Goal: Task Accomplishment & Management: Complete application form

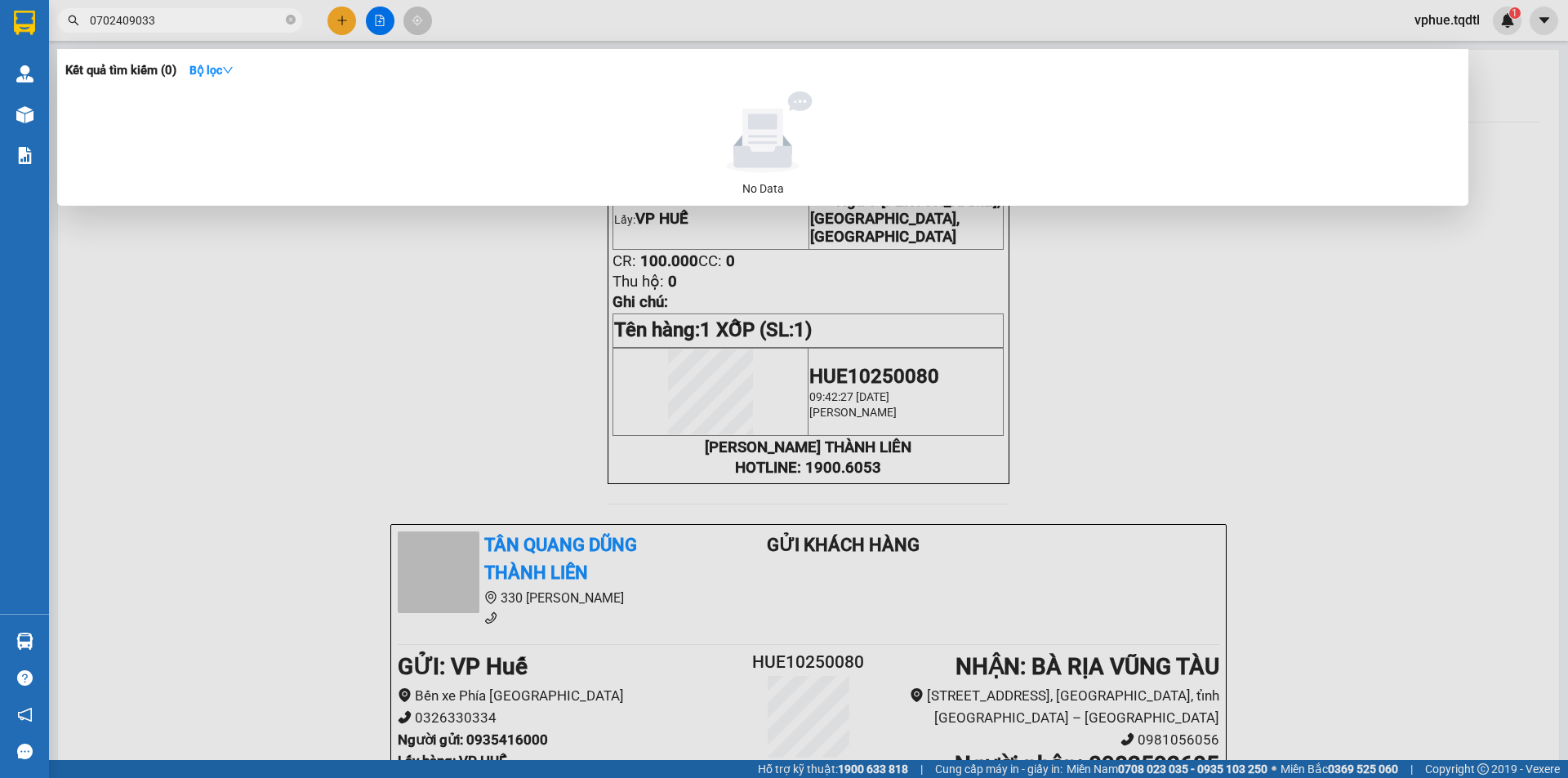
click at [189, 29] on input "0702409033" at bounding box center [185, 20] width 193 height 18
type input "0702409033"
click at [187, 30] on span "0702409033" at bounding box center [179, 19] width 245 height 24
click at [189, 24] on input "0702409033" at bounding box center [185, 20] width 193 height 18
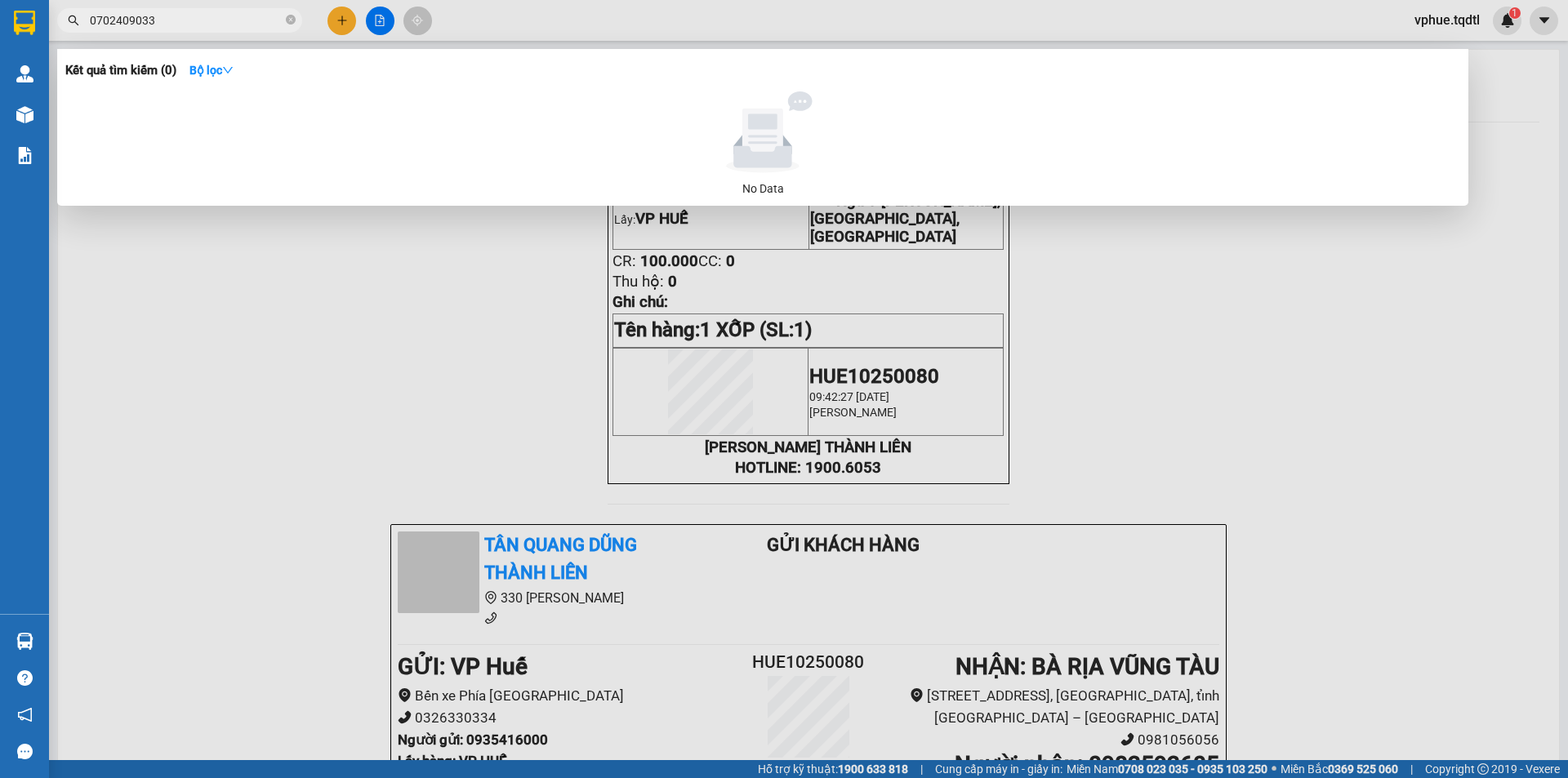
click at [189, 24] on input "0702409033" at bounding box center [185, 20] width 193 height 18
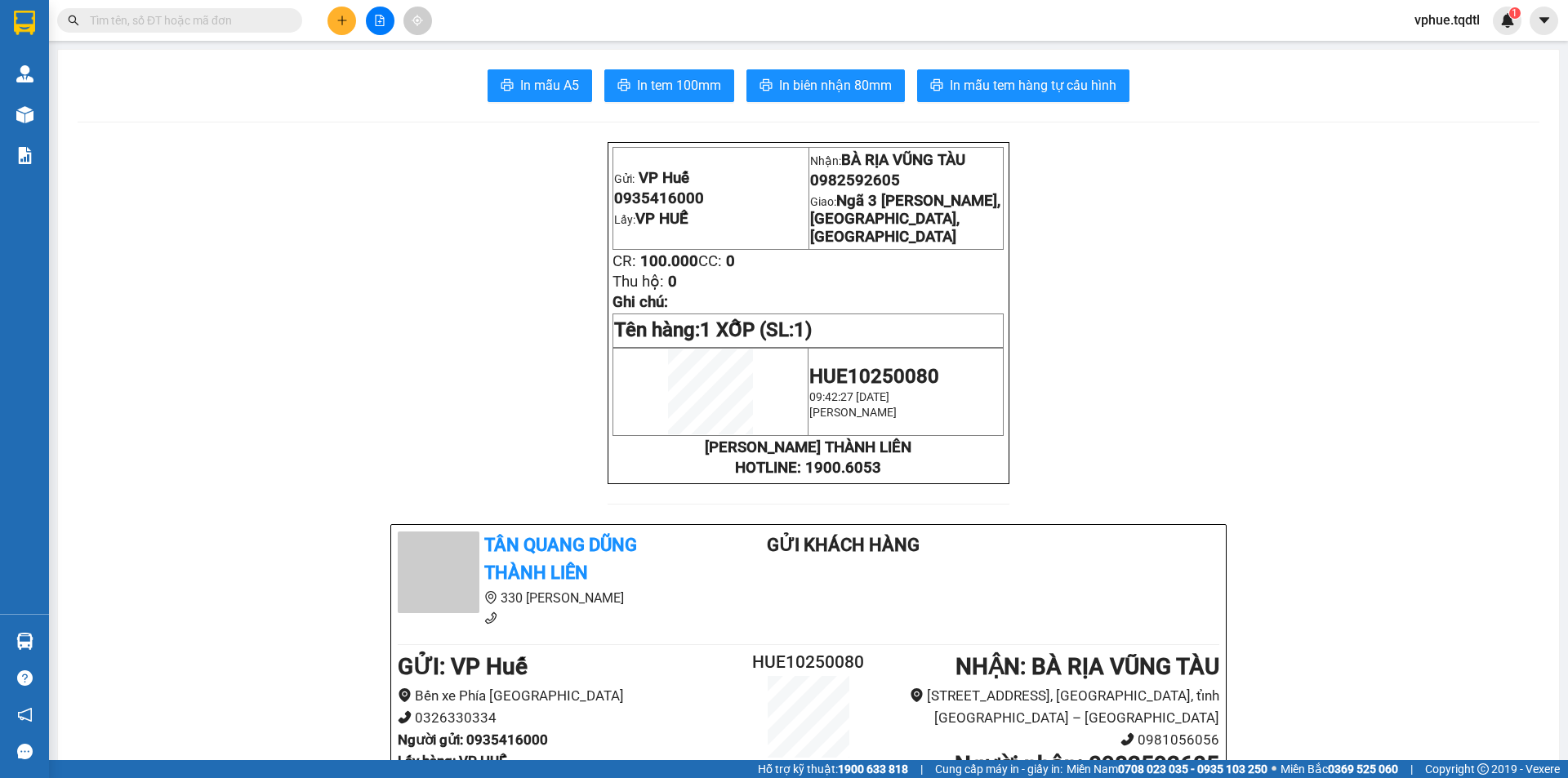
click at [222, 31] on span at bounding box center [179, 19] width 245 height 24
click at [237, 19] on input "text" at bounding box center [185, 20] width 193 height 18
click at [781, 231] on td "Gửi: VP Huế 0935416000 Lấy: VP HUẾ" at bounding box center [710, 199] width 195 height 102
click at [685, 204] on span "0935416000" at bounding box center [658, 198] width 89 height 18
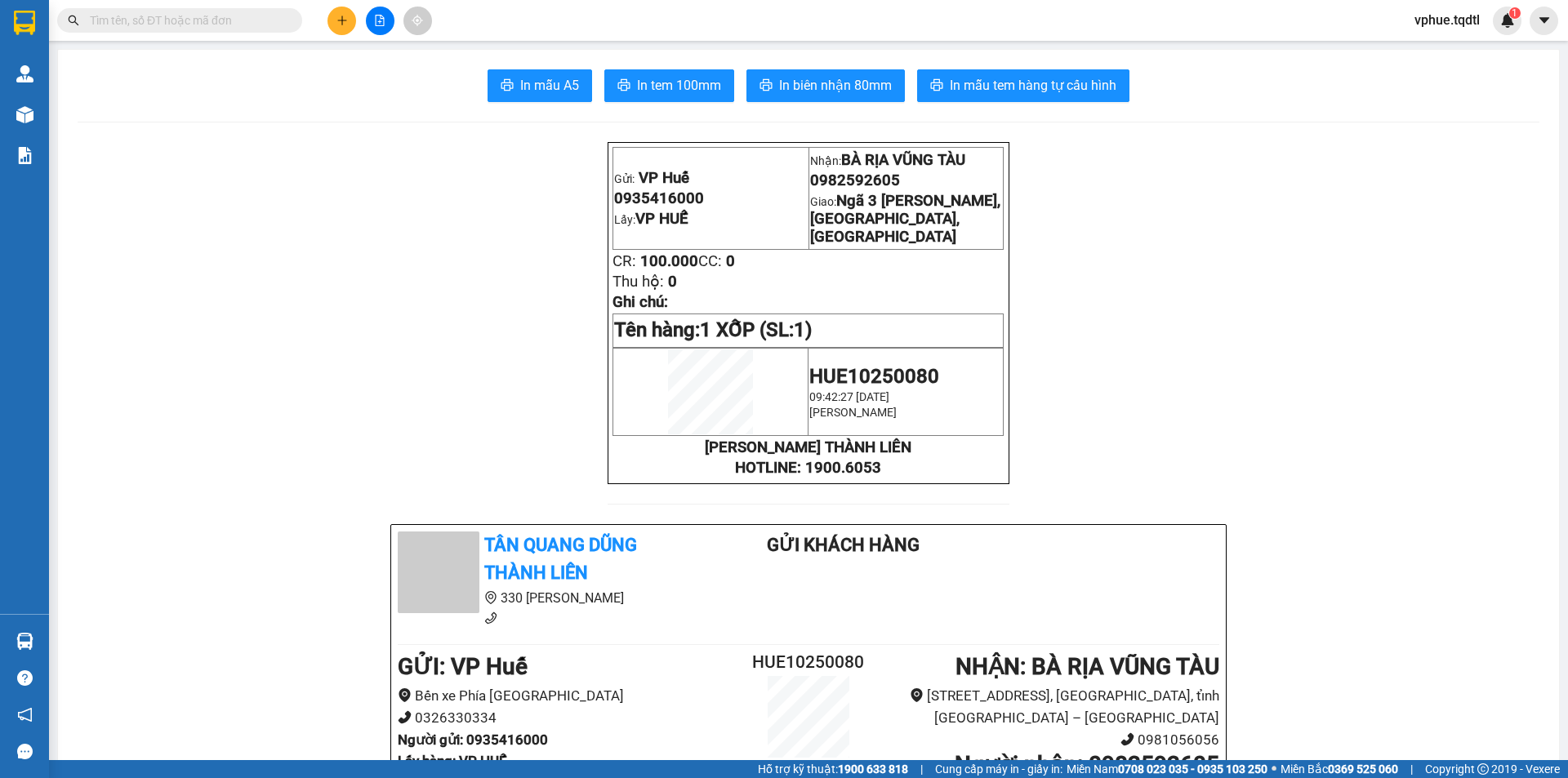
click at [656, 202] on span "0935416000" at bounding box center [658, 198] width 89 height 18
click at [242, 8] on span at bounding box center [179, 19] width 245 height 24
click at [238, 19] on input "text" at bounding box center [185, 20] width 193 height 18
paste input "0702409033"
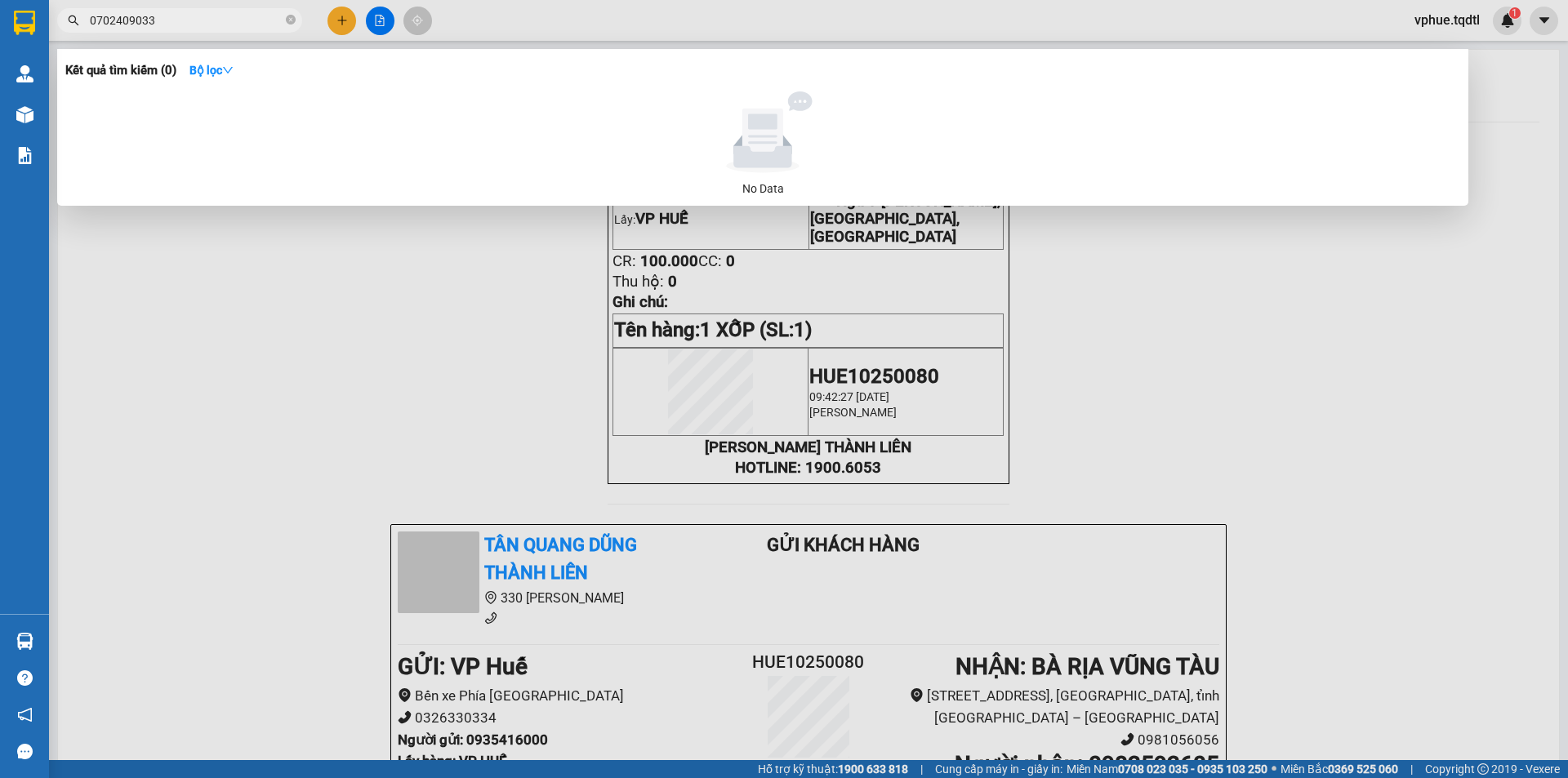
click at [144, 24] on input "0702409033" at bounding box center [185, 20] width 193 height 18
click at [160, 14] on input "0702409033" at bounding box center [185, 20] width 193 height 18
drag, startPoint x: 128, startPoint y: 24, endPoint x: 155, endPoint y: 24, distance: 27.0
click at [155, 24] on input "0702409033" at bounding box center [185, 20] width 193 height 18
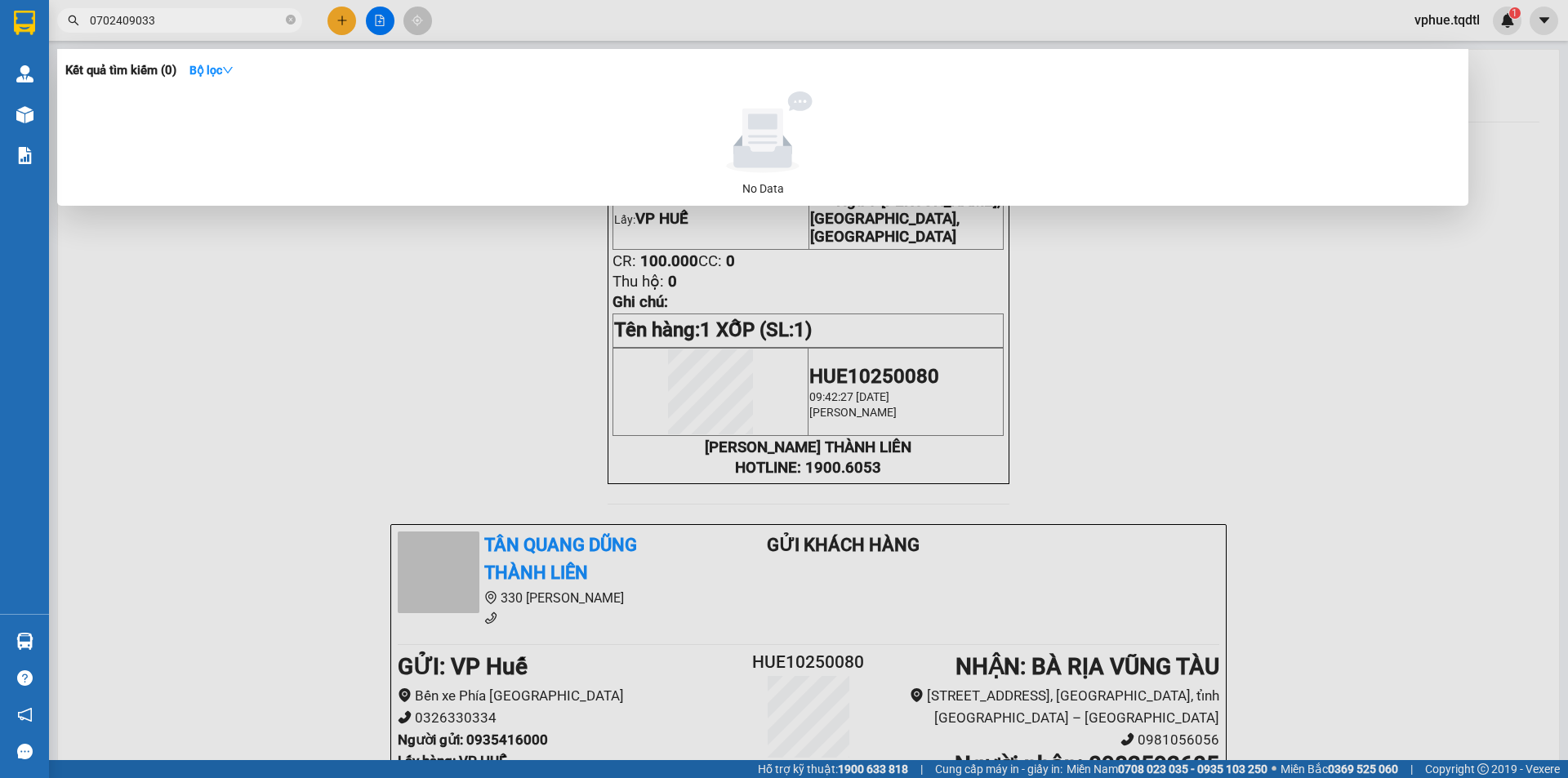
click at [155, 24] on input "0702409033" at bounding box center [185, 20] width 193 height 18
click at [164, 23] on input "0702409033" at bounding box center [185, 20] width 193 height 18
type input "0702409033"
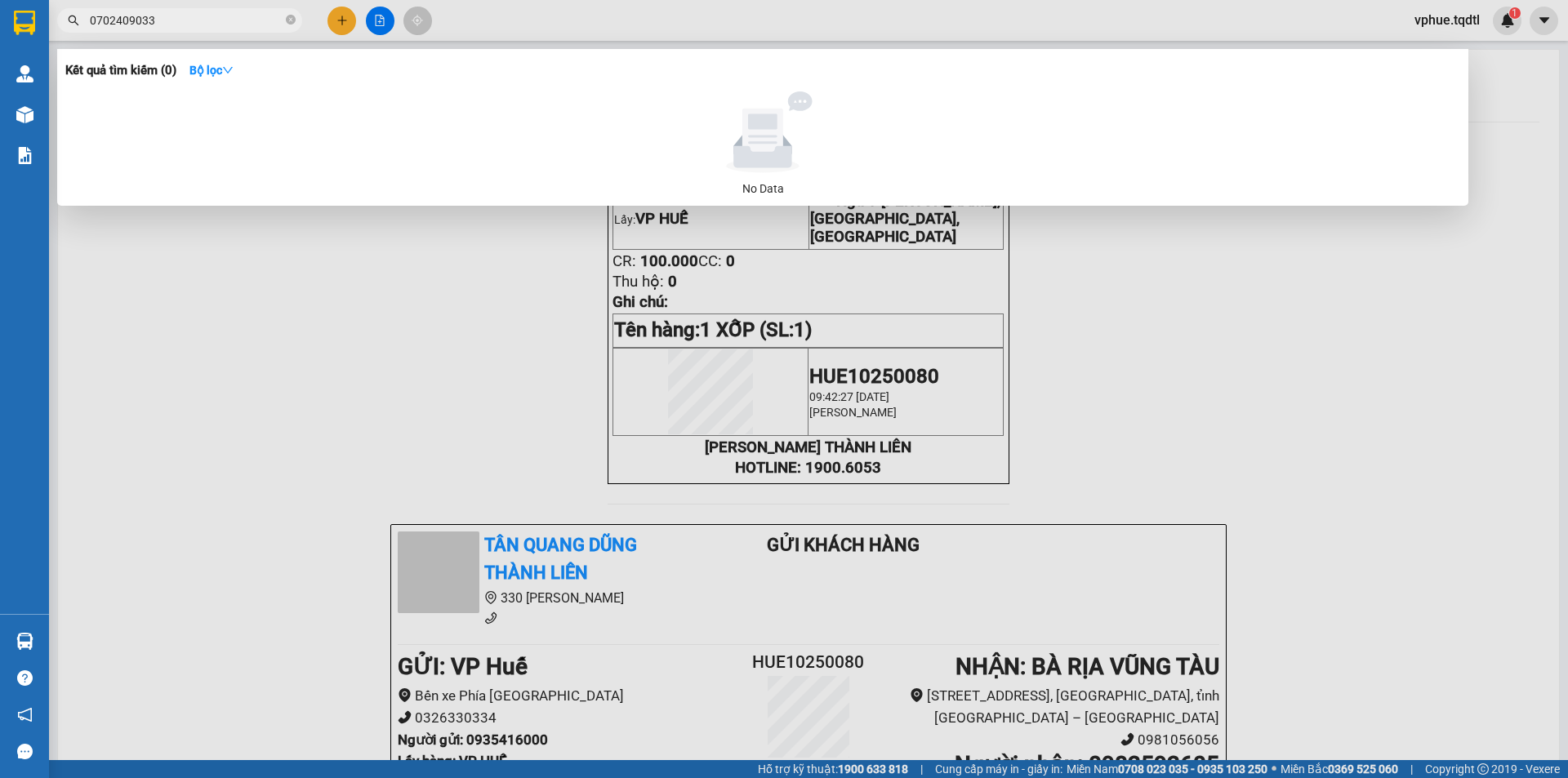
click at [530, 14] on div at bounding box center [784, 389] width 1568 height 778
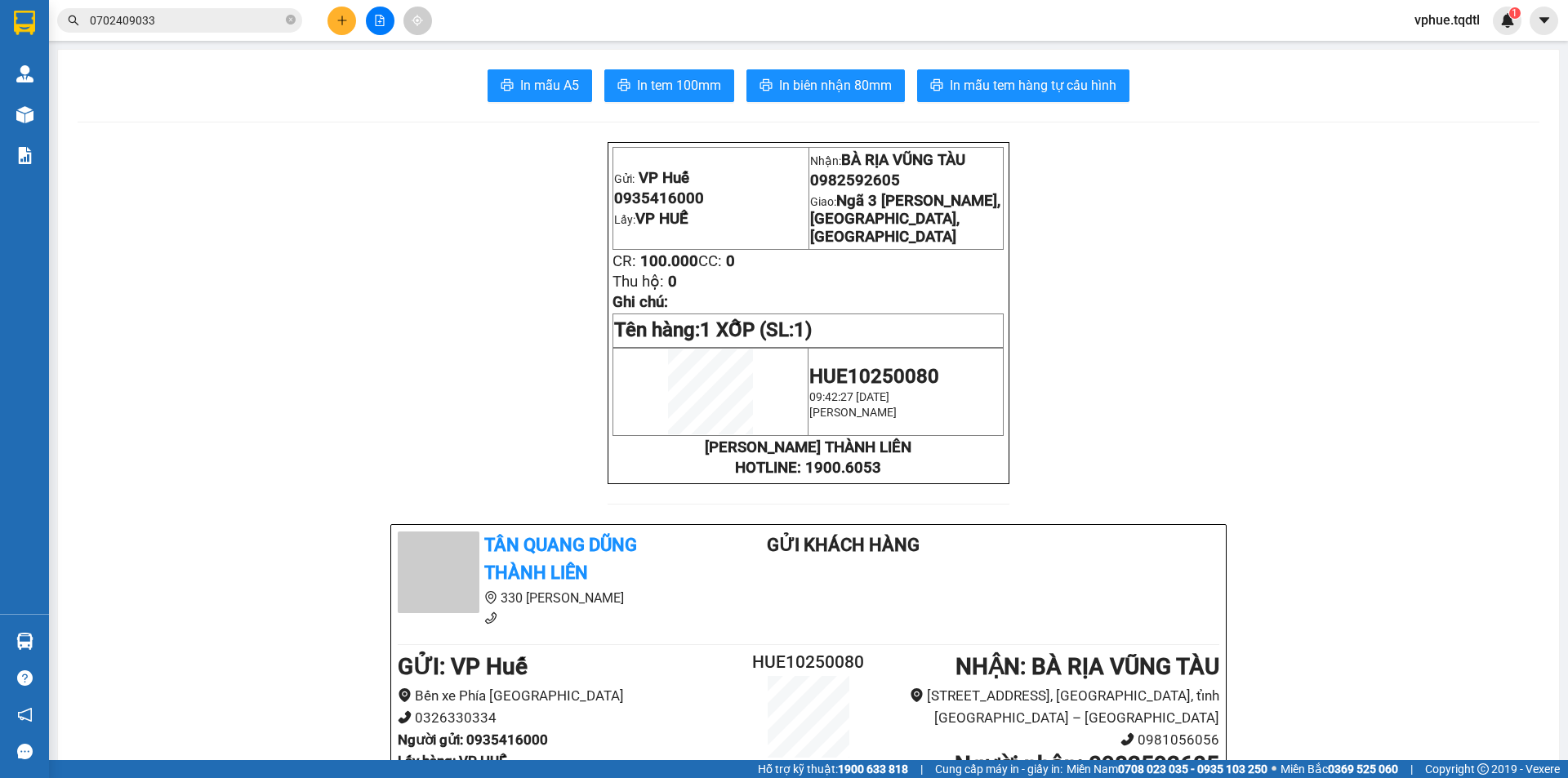
click at [165, 16] on input "0702409033" at bounding box center [185, 20] width 193 height 18
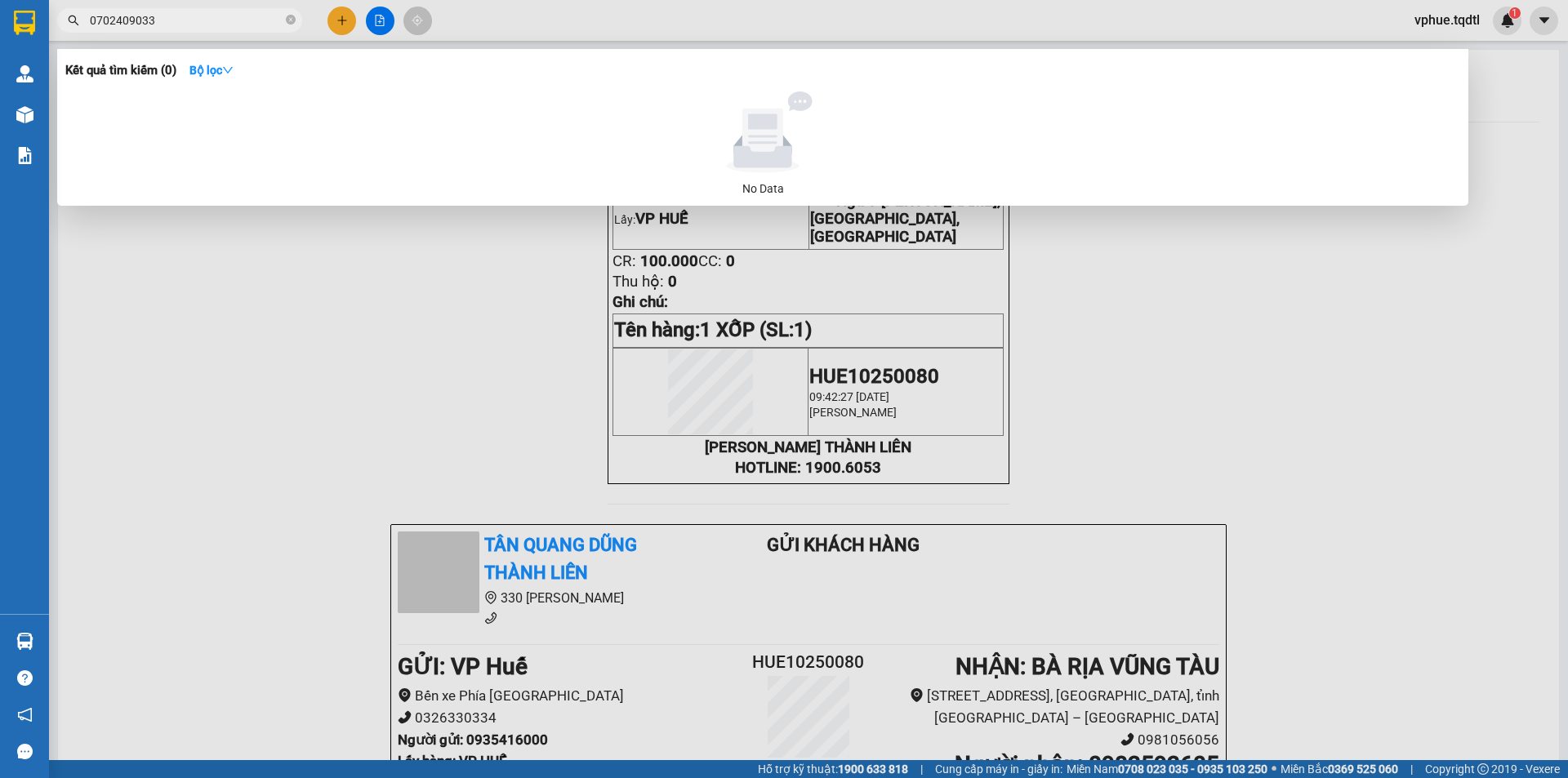
drag, startPoint x: 288, startPoint y: 253, endPoint x: 328, endPoint y: 23, distance: 233.5
click at [288, 253] on div at bounding box center [784, 389] width 1568 height 778
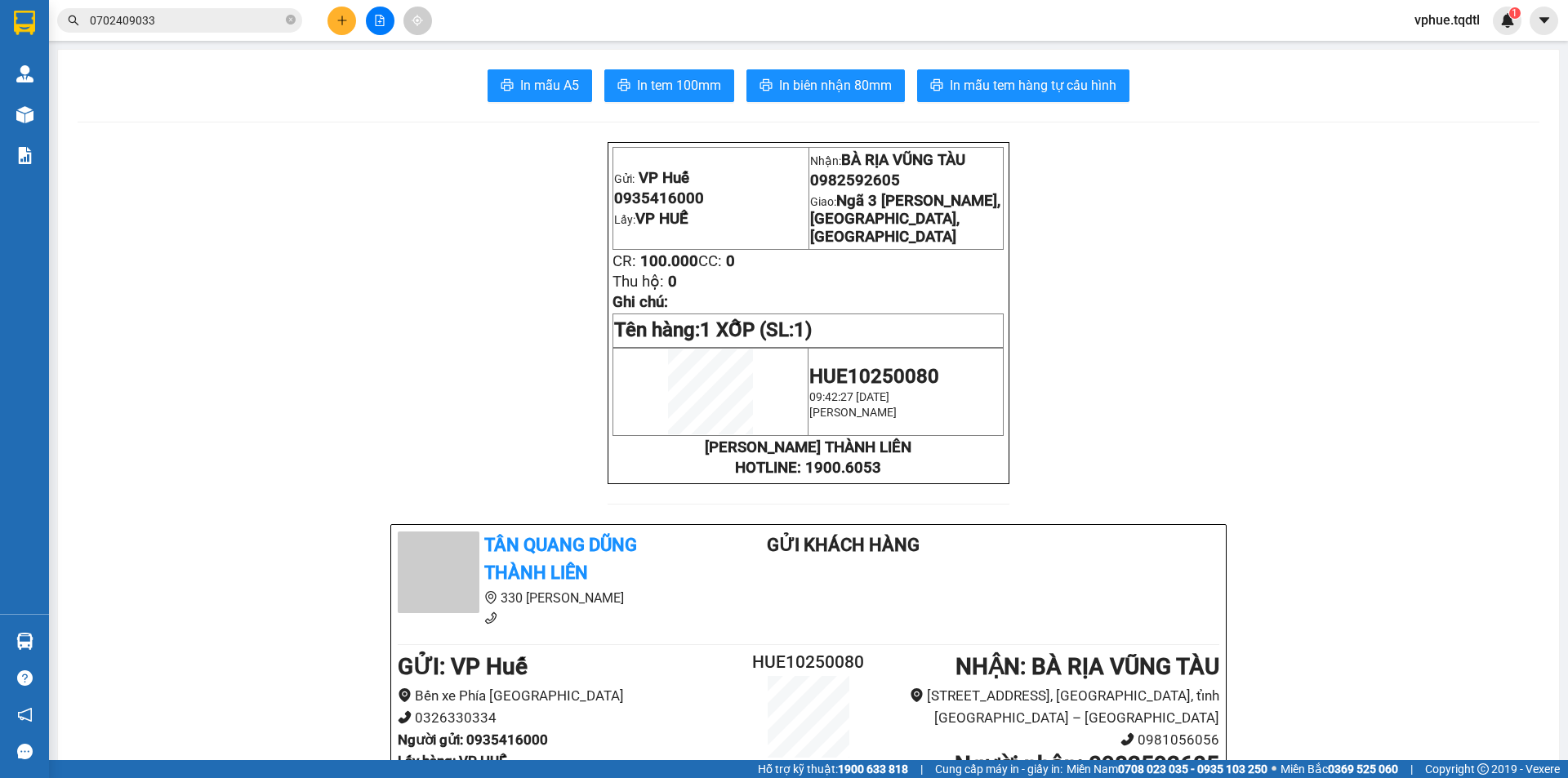
click at [337, 20] on icon "plus" at bounding box center [342, 20] width 12 height 12
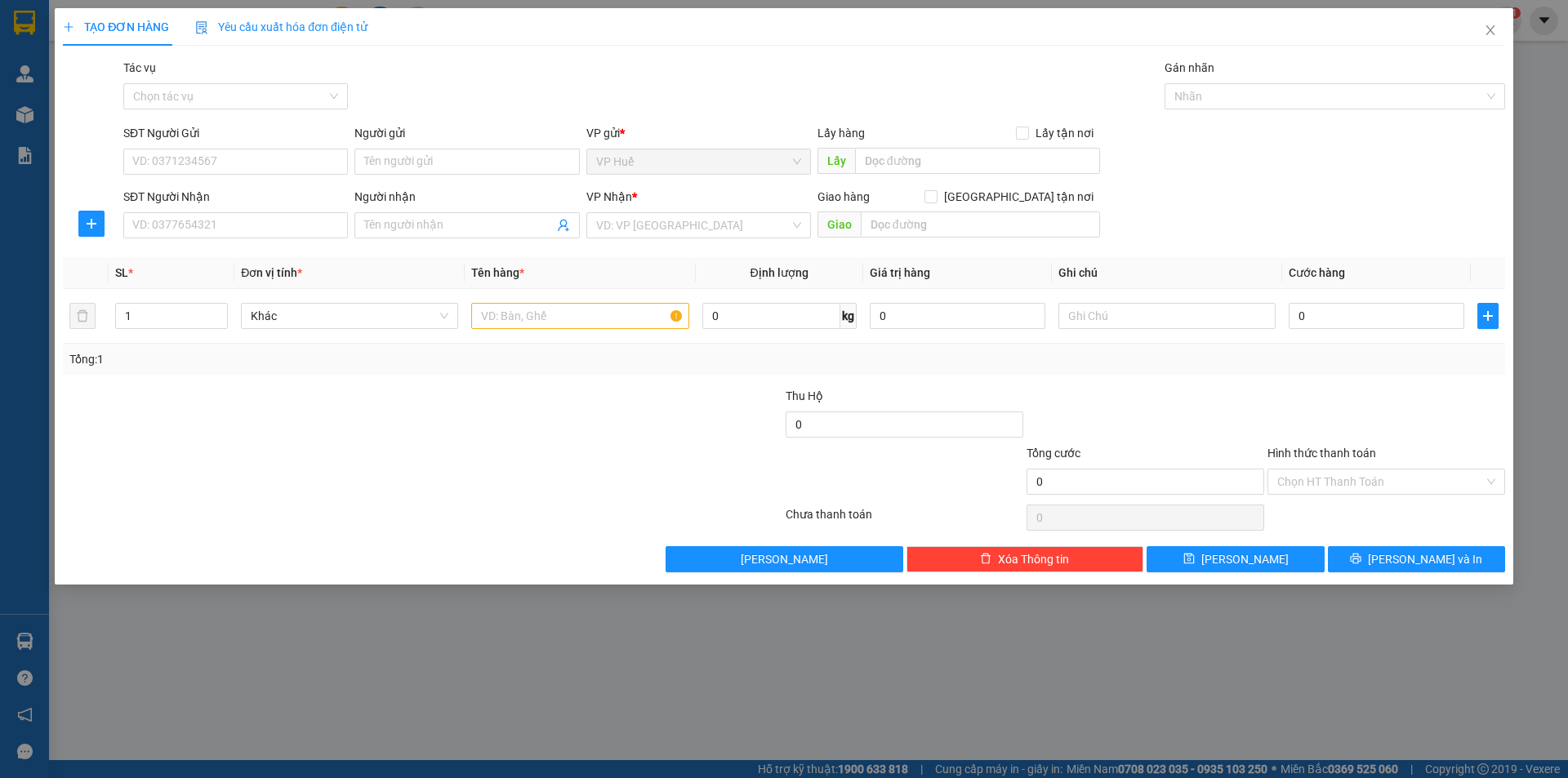
click at [258, 148] on div "SĐT Người Gửi" at bounding box center [235, 135] width 225 height 24
click at [277, 162] on input "SĐT Người Gửi" at bounding box center [235, 161] width 225 height 26
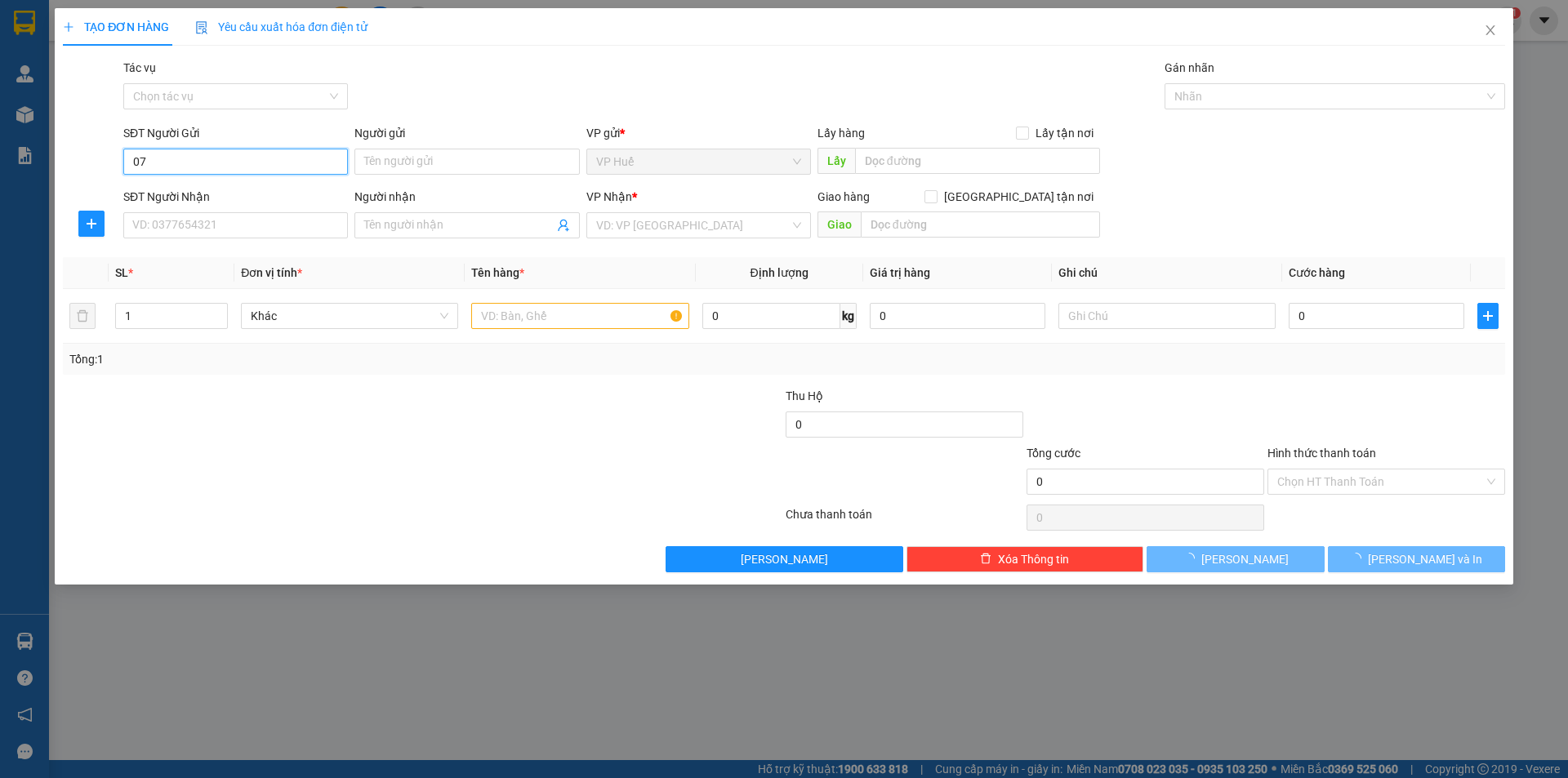
type input "0"
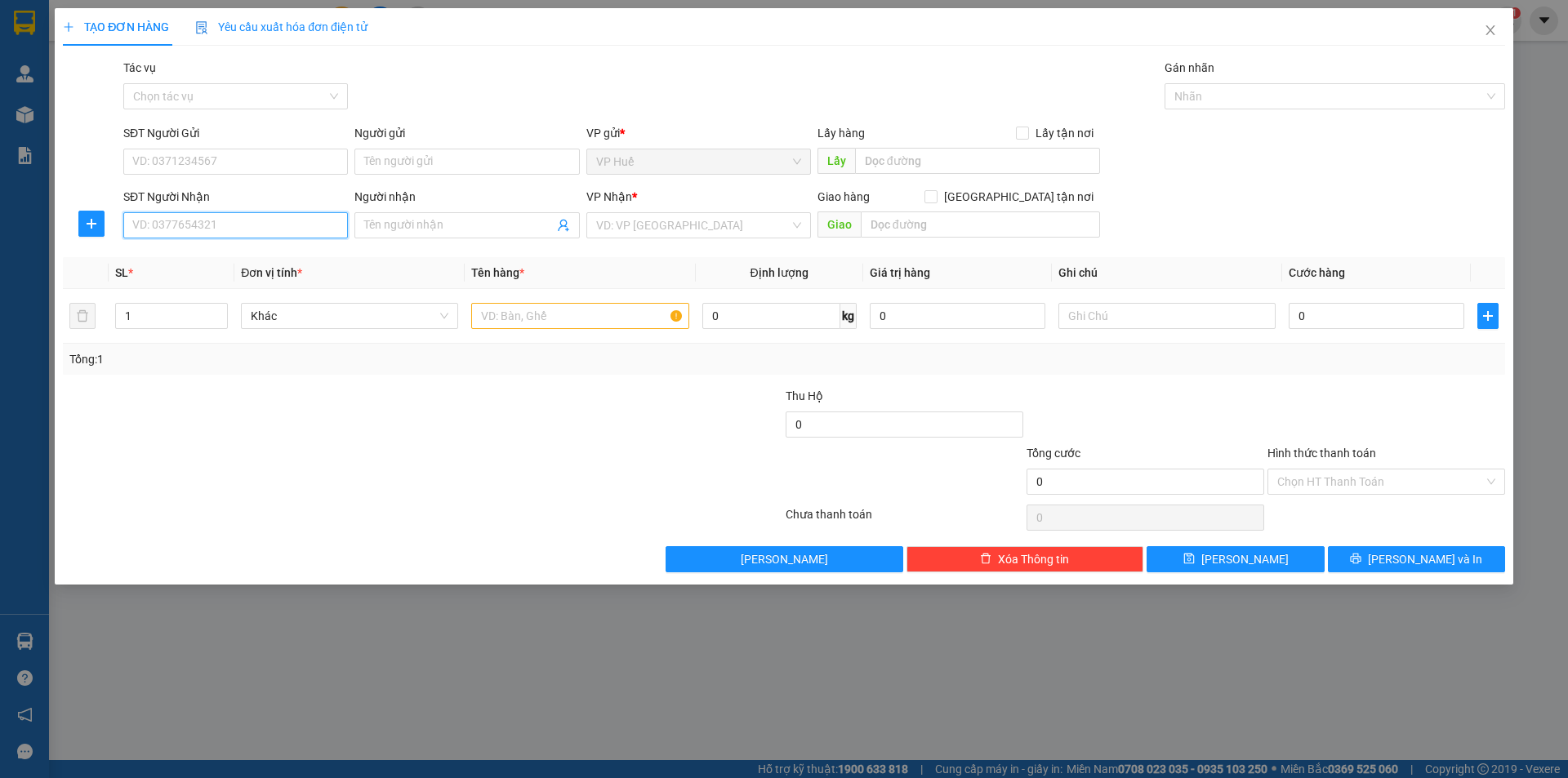
click at [261, 233] on input "SĐT Người Nhận" at bounding box center [235, 225] width 225 height 26
type input "0"
click at [219, 151] on input "SĐT Người Gửi" at bounding box center [235, 161] width 225 height 26
type input "0935551410"
click at [227, 197] on div "0935551410" at bounding box center [235, 194] width 205 height 18
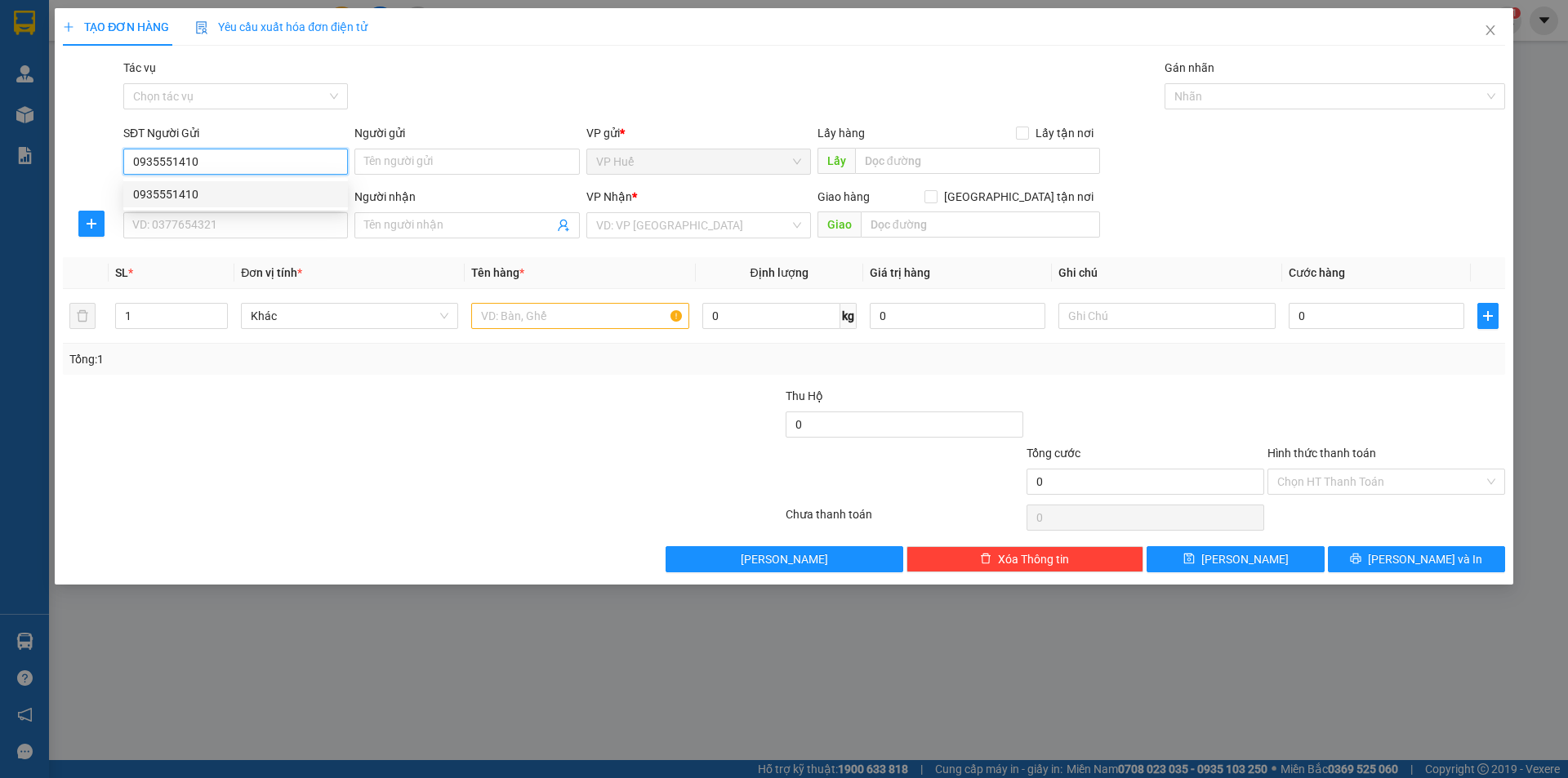
type input "VP HUẾ"
type input "0978575747"
type input "Chị Trâm"
type input "63 Bà [PERSON_NAME]"
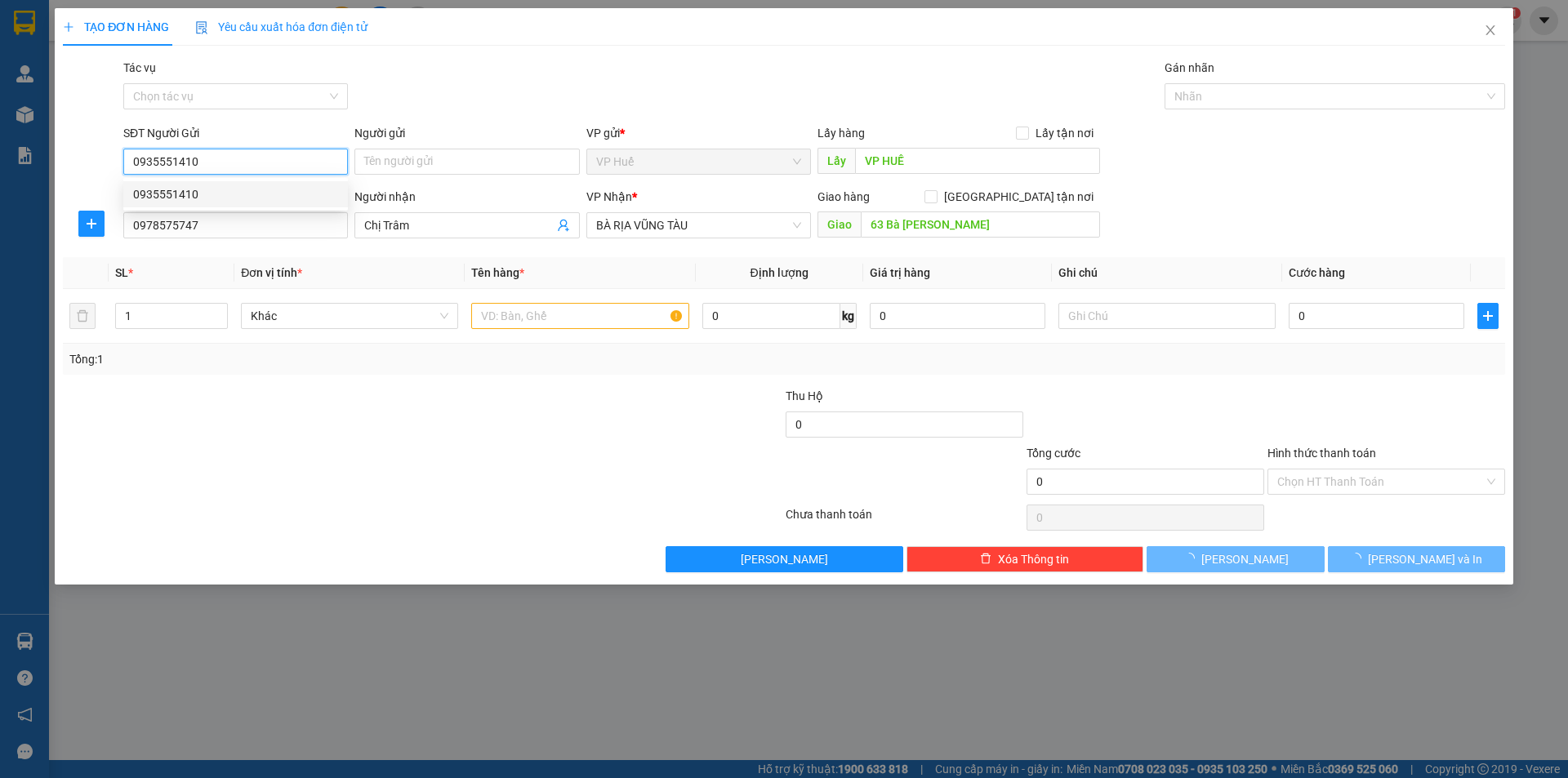
type input "150.000"
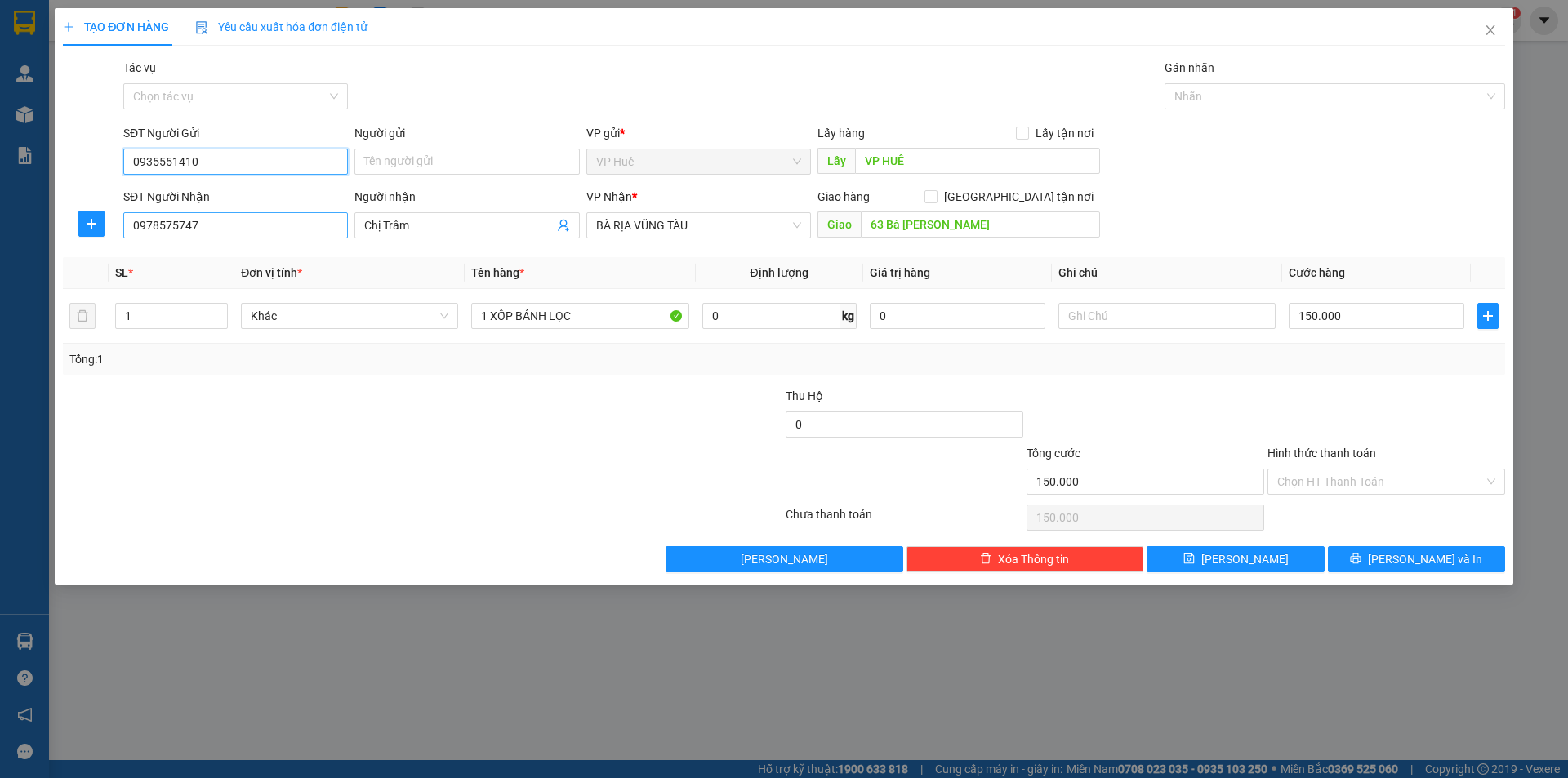
type input "0935551410"
click at [249, 220] on input "0978575747" at bounding box center [235, 225] width 225 height 26
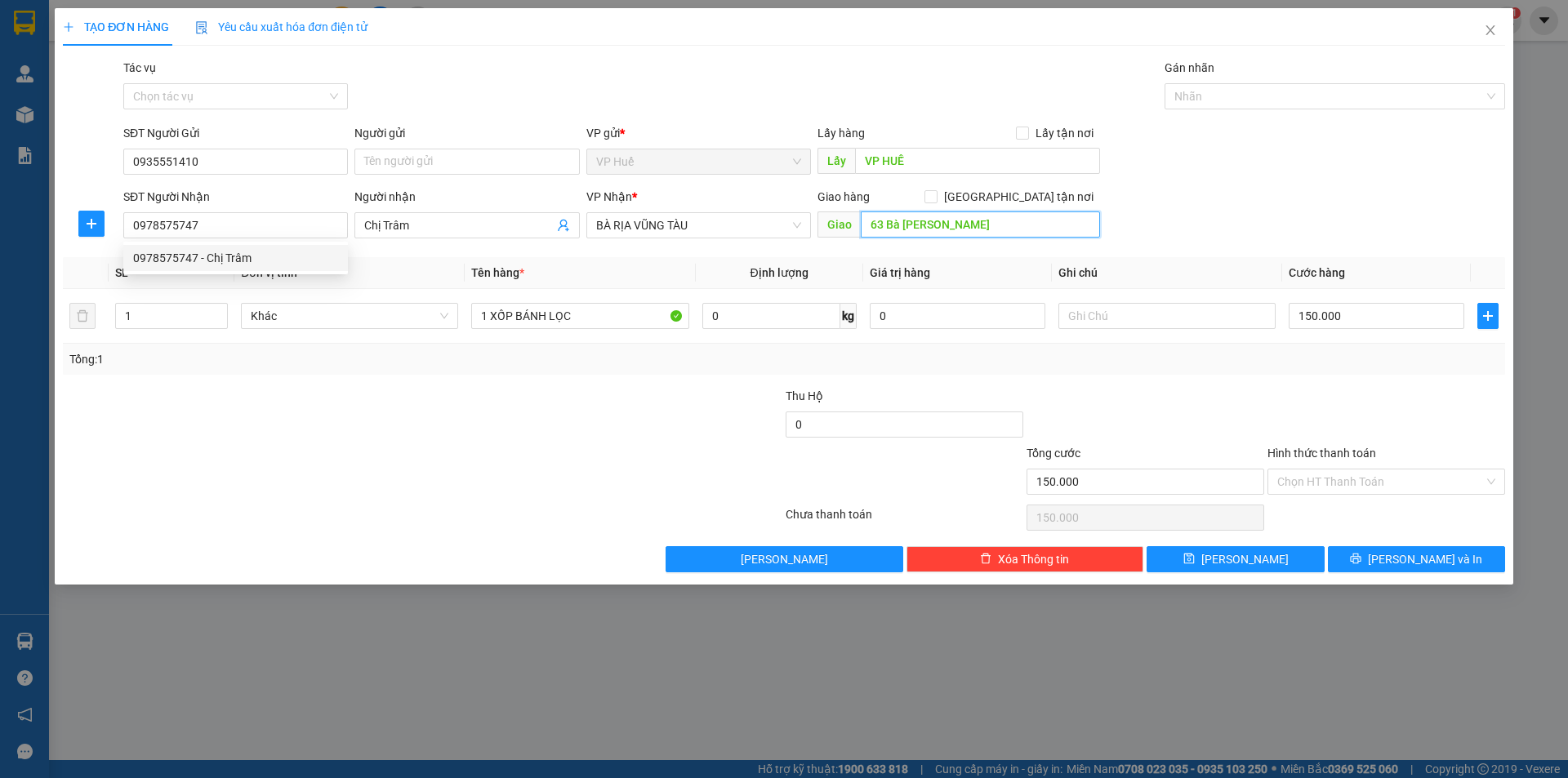
click at [915, 219] on input "63 Bà [PERSON_NAME]" at bounding box center [980, 224] width 239 height 26
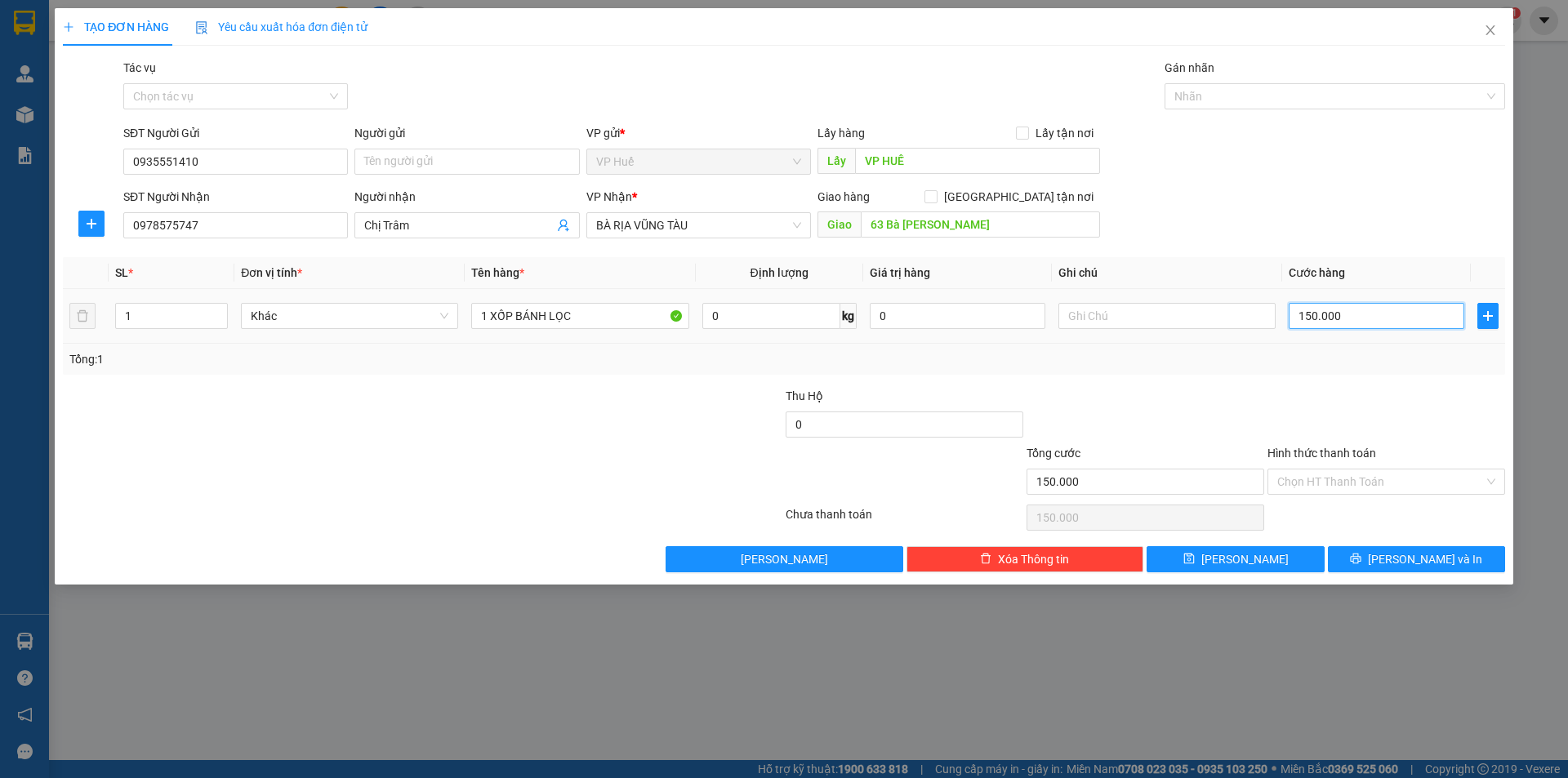
click at [1337, 311] on input "150.000" at bounding box center [1376, 315] width 176 height 26
type input "2"
type input "20"
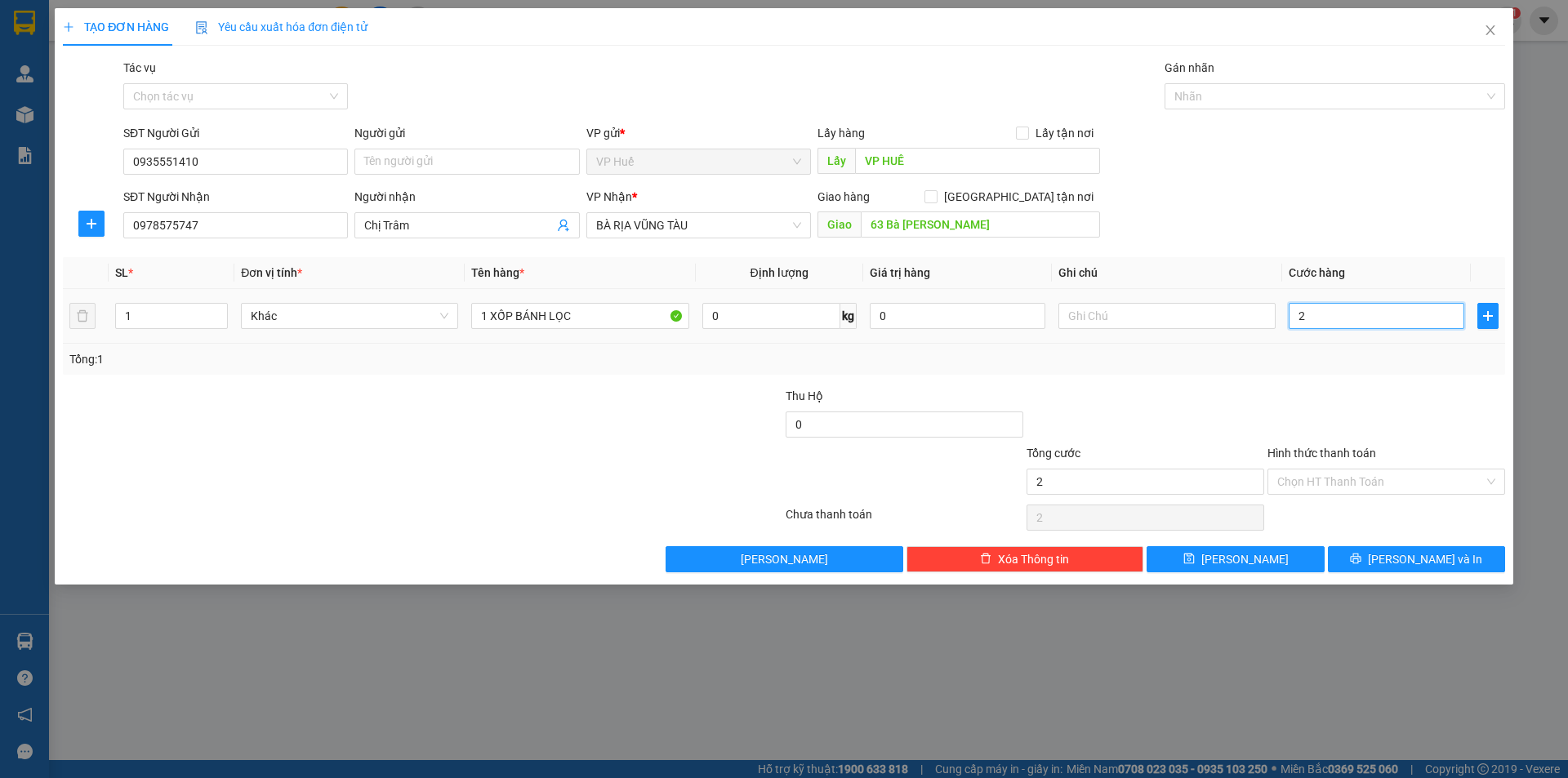
type input "20"
type input "200"
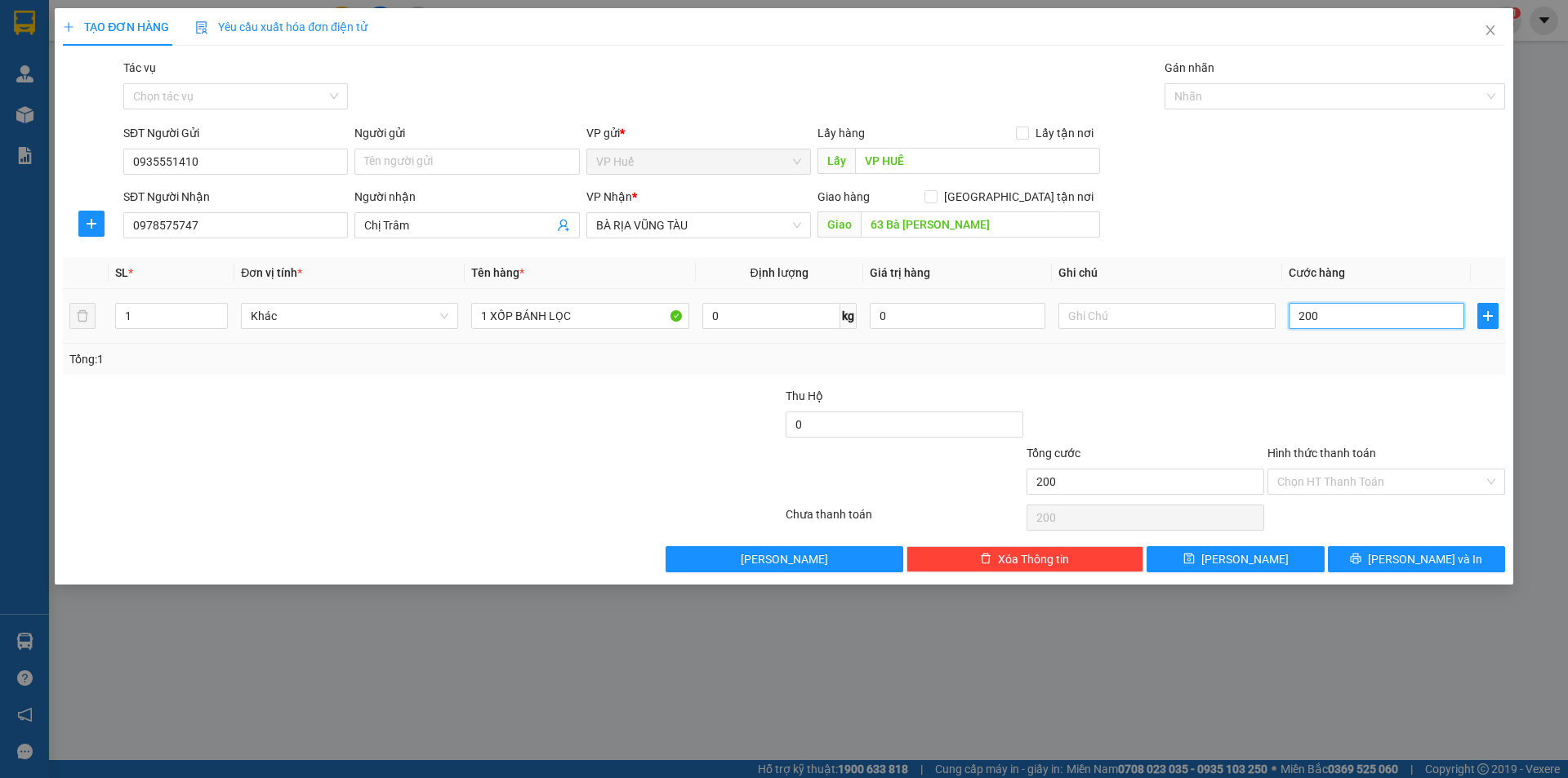
type input "2.000"
type input "20.000"
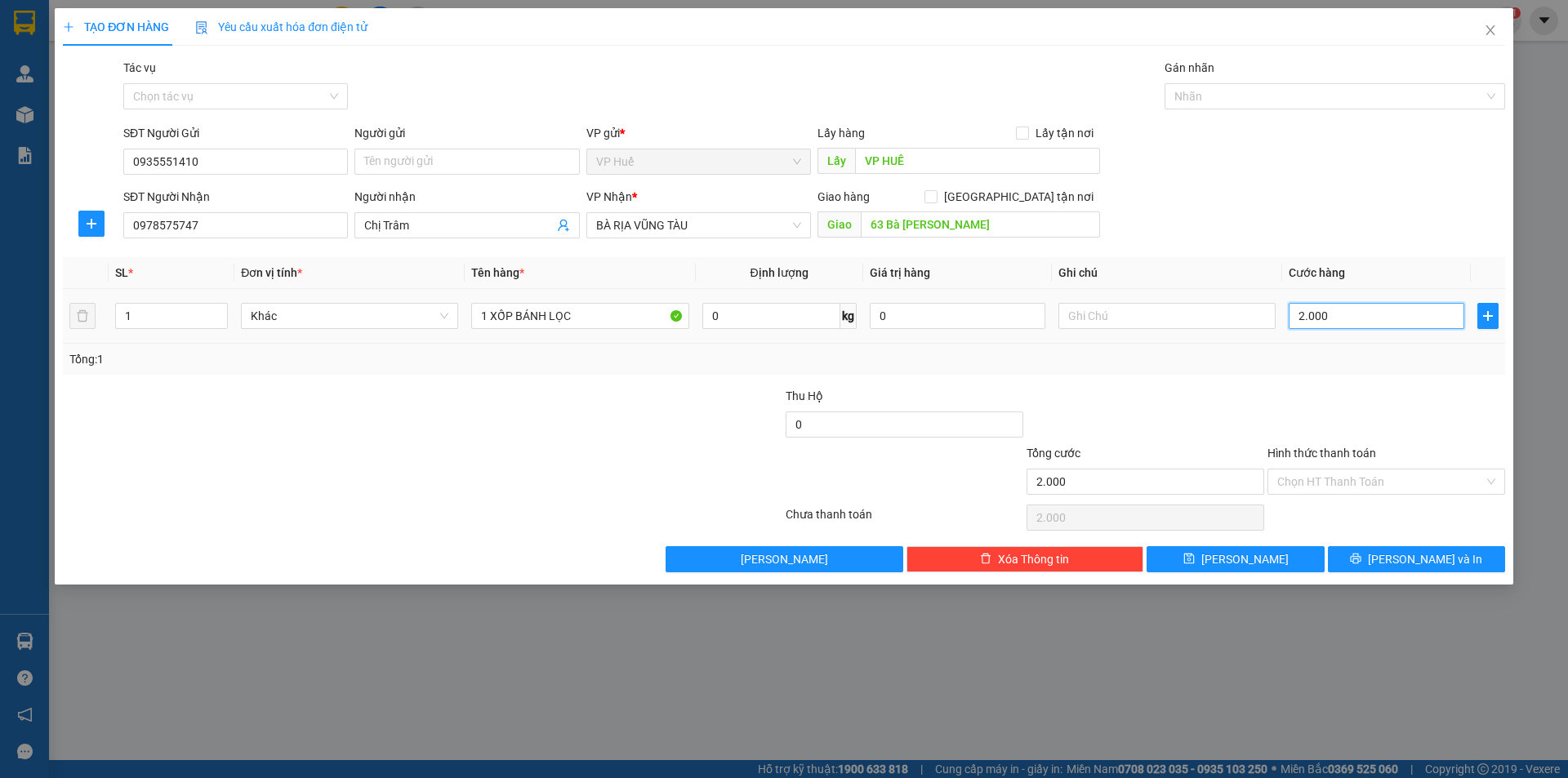
type input "20.000"
type input "200.000"
click at [1200, 387] on div at bounding box center [1145, 415] width 241 height 57
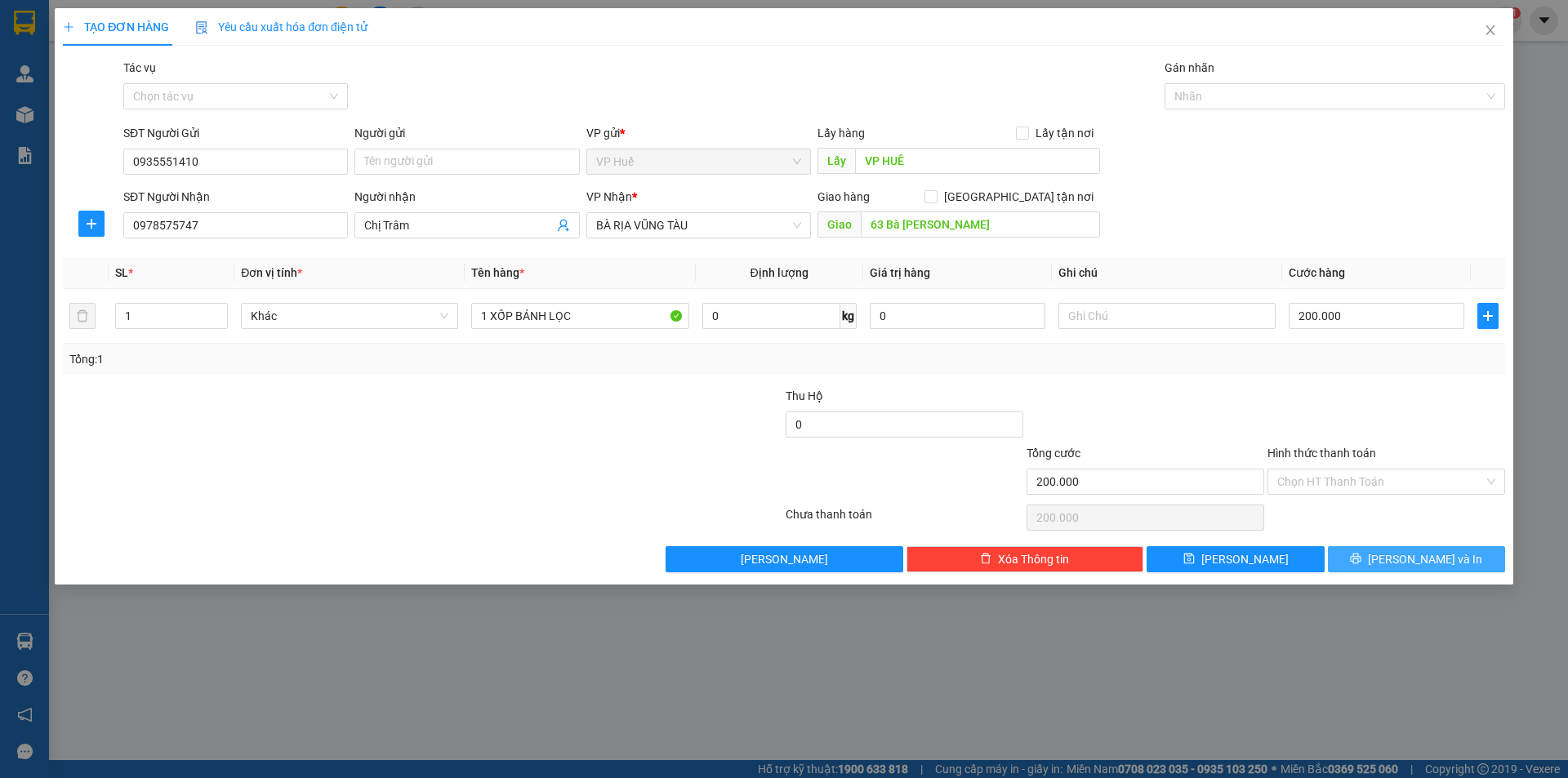
click at [1428, 562] on span "[PERSON_NAME] và In" at bounding box center [1425, 559] width 114 height 18
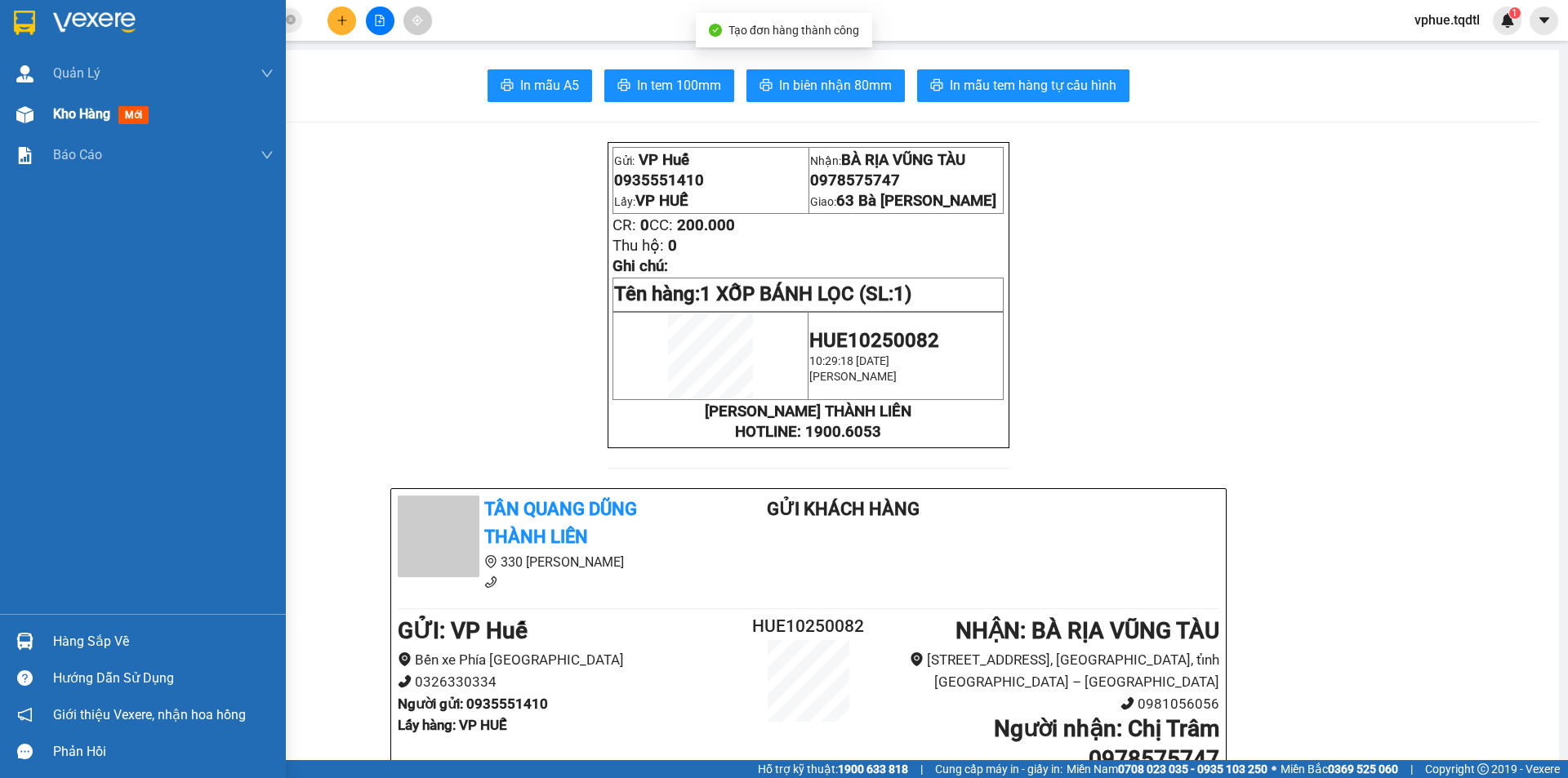
click at [36, 105] on div at bounding box center [25, 115] width 29 height 29
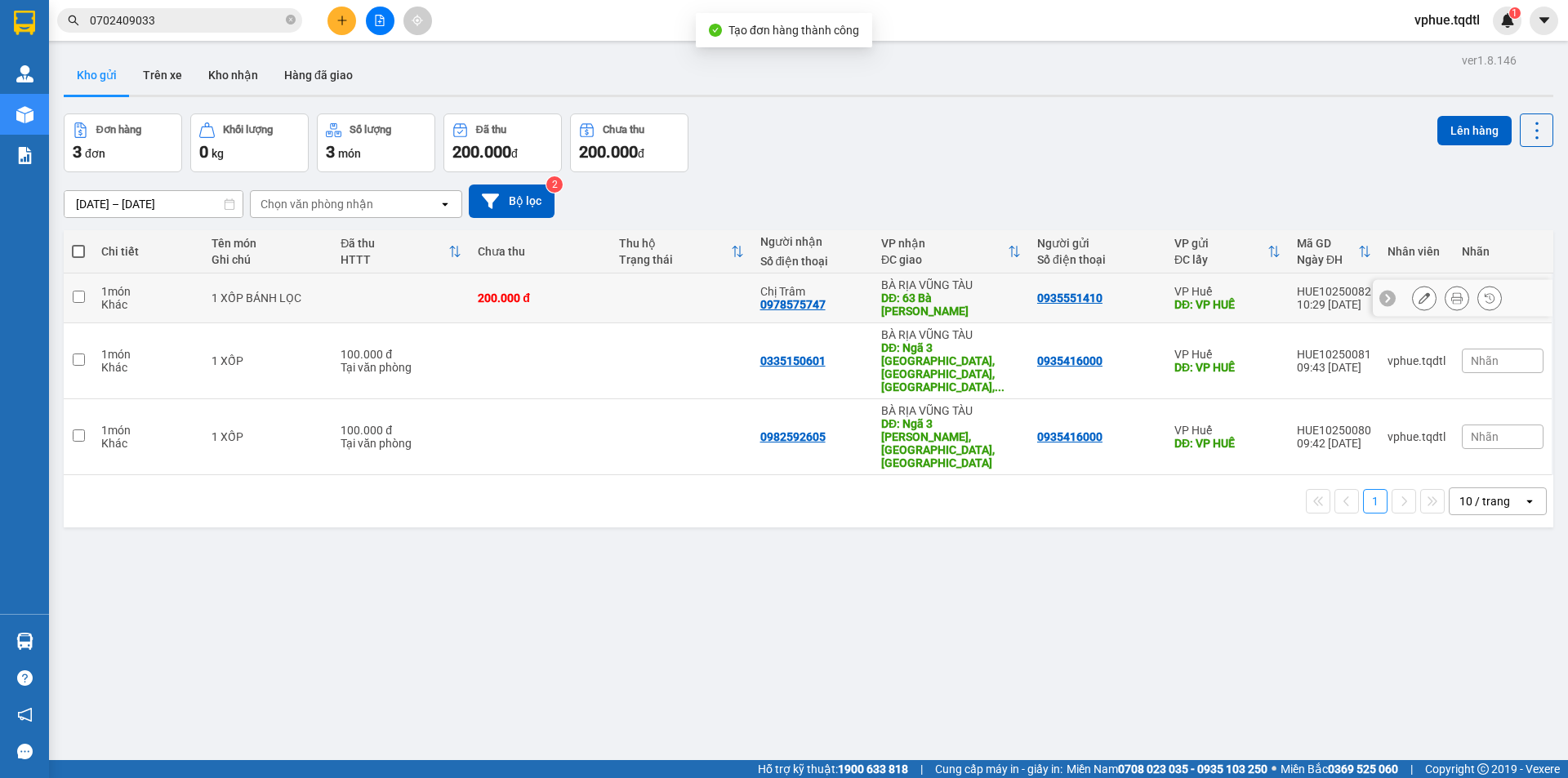
click at [1418, 294] on icon at bounding box center [1424, 298] width 12 height 12
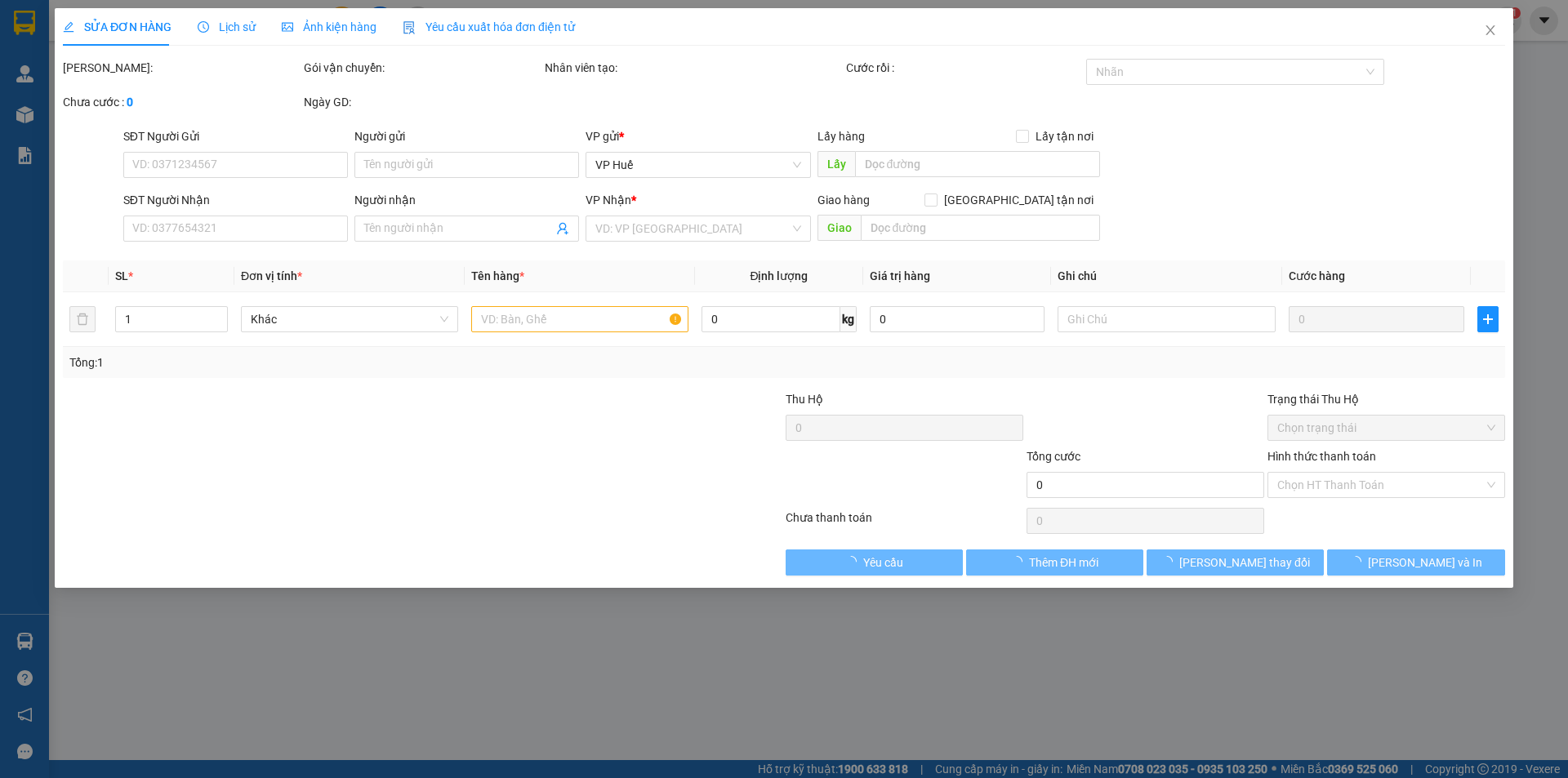
type input "0935551410"
type input "VP HUẾ"
type input "0978575747"
type input "Chị Trâm"
type input "63 Bà [PERSON_NAME]"
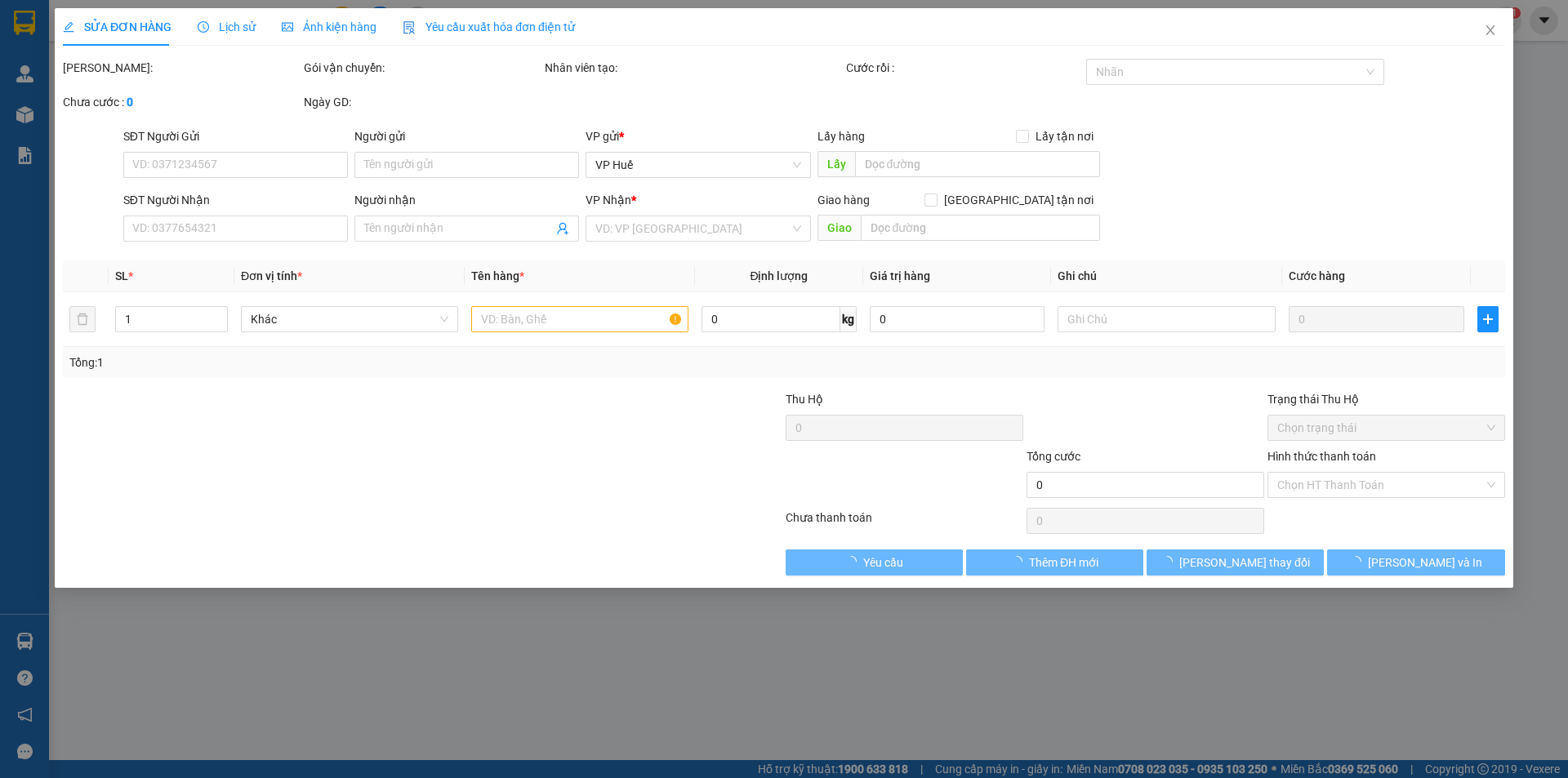
type input "200.000"
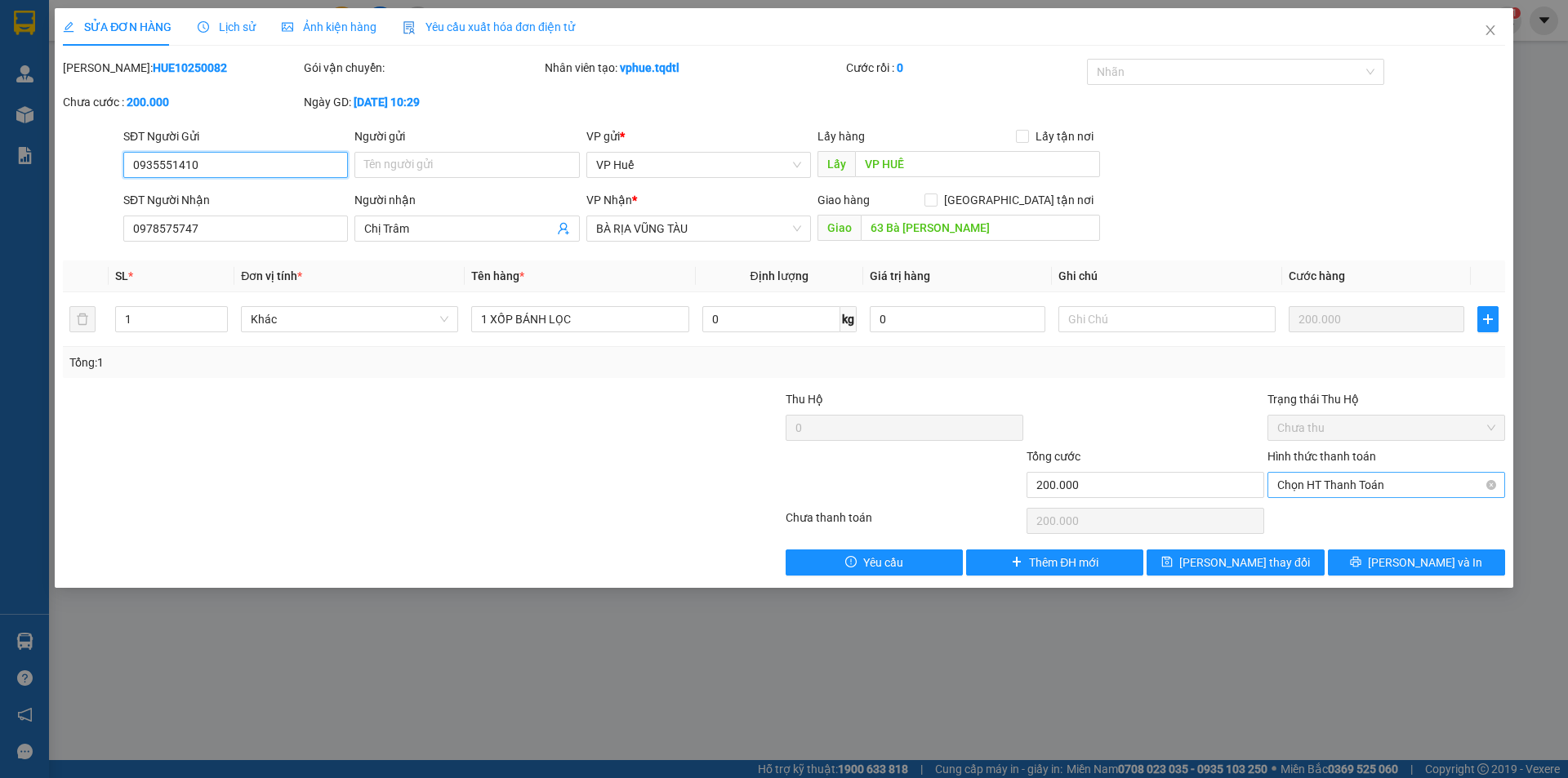
click at [1370, 481] on span "Chọn HT Thanh Toán" at bounding box center [1385, 484] width 218 height 24
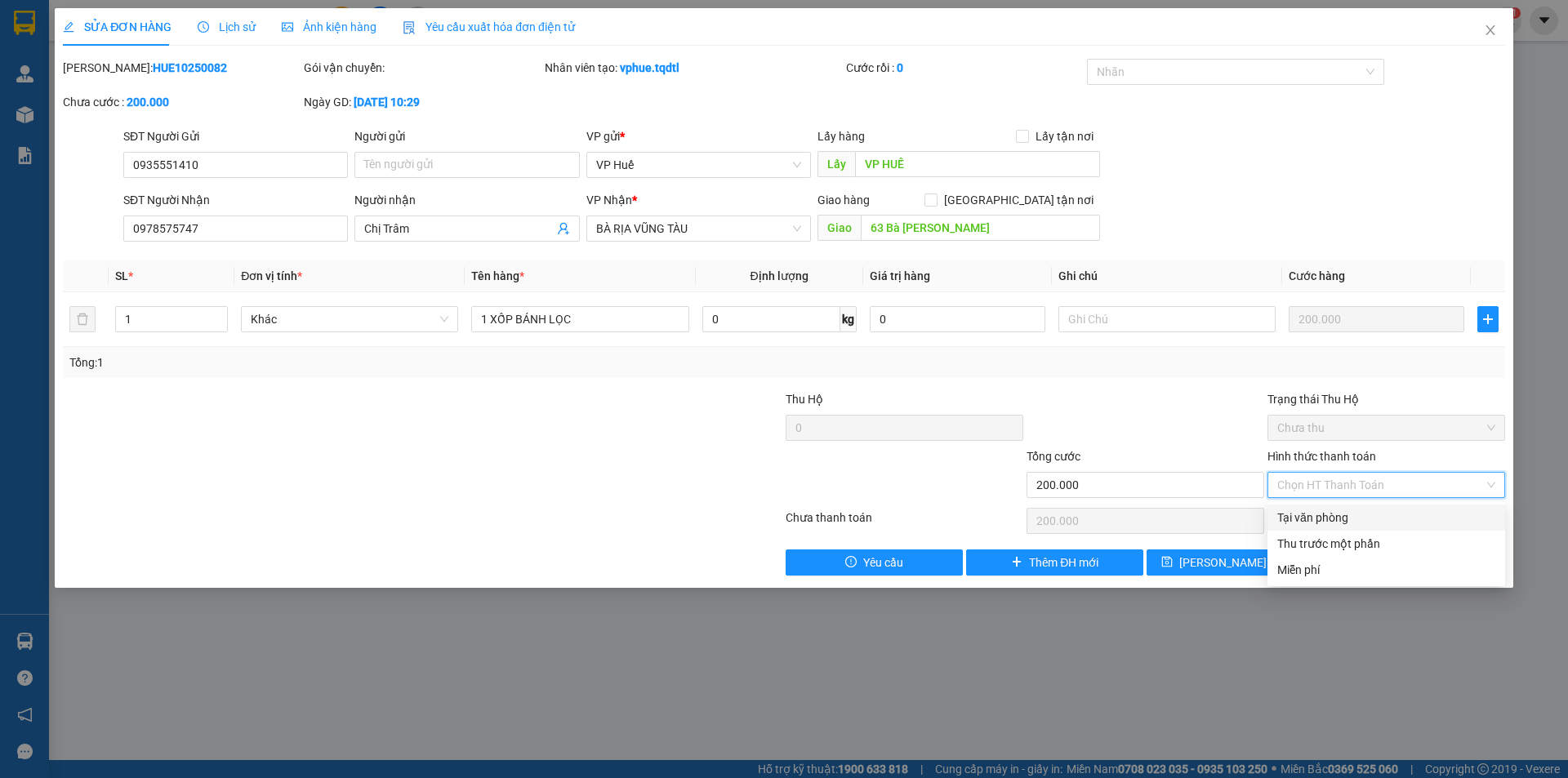
click at [1350, 510] on div "Tại văn phòng" at bounding box center [1385, 518] width 218 height 18
type input "0"
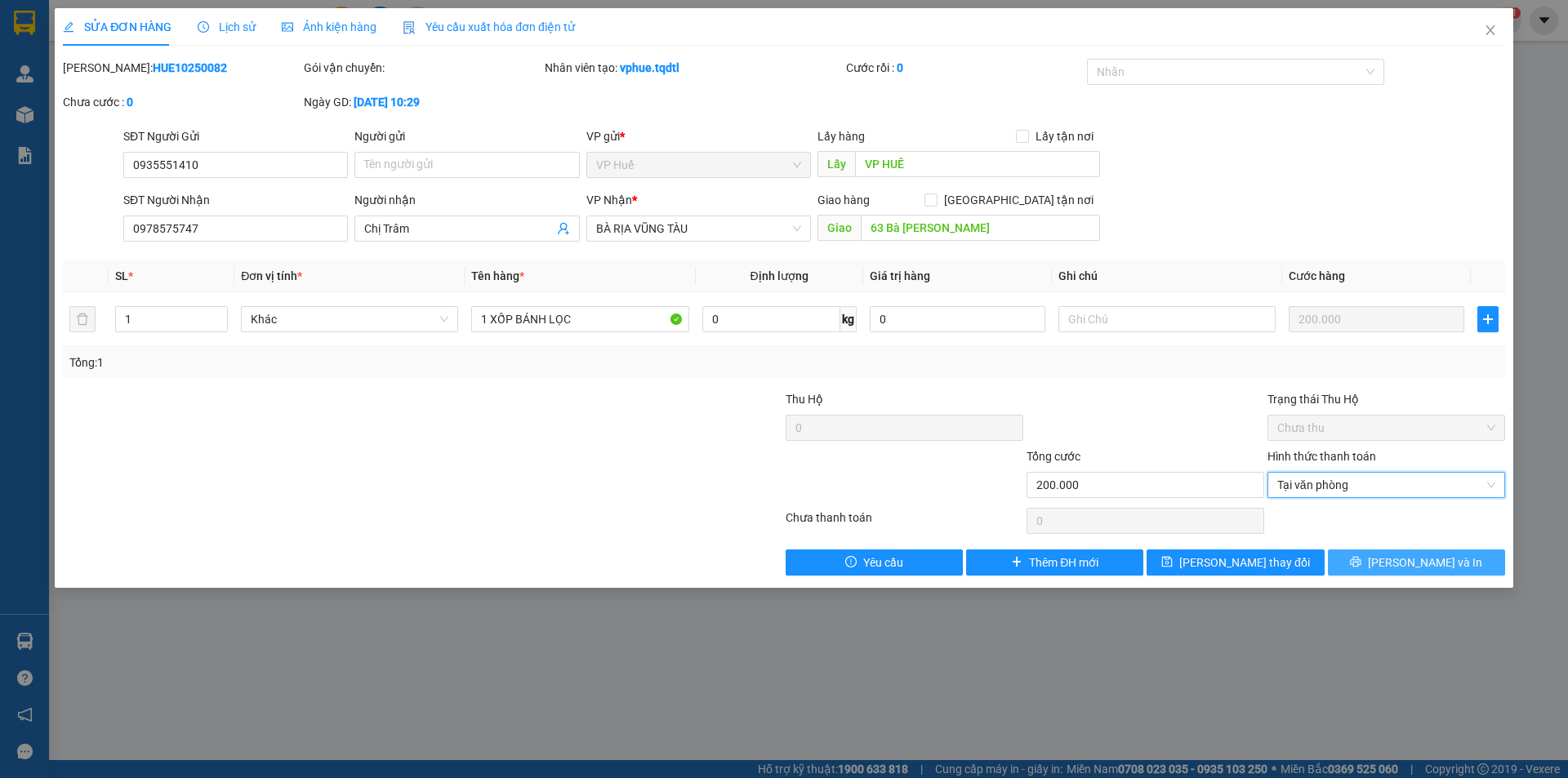
click at [1405, 567] on span "[PERSON_NAME] và In" at bounding box center [1425, 562] width 114 height 18
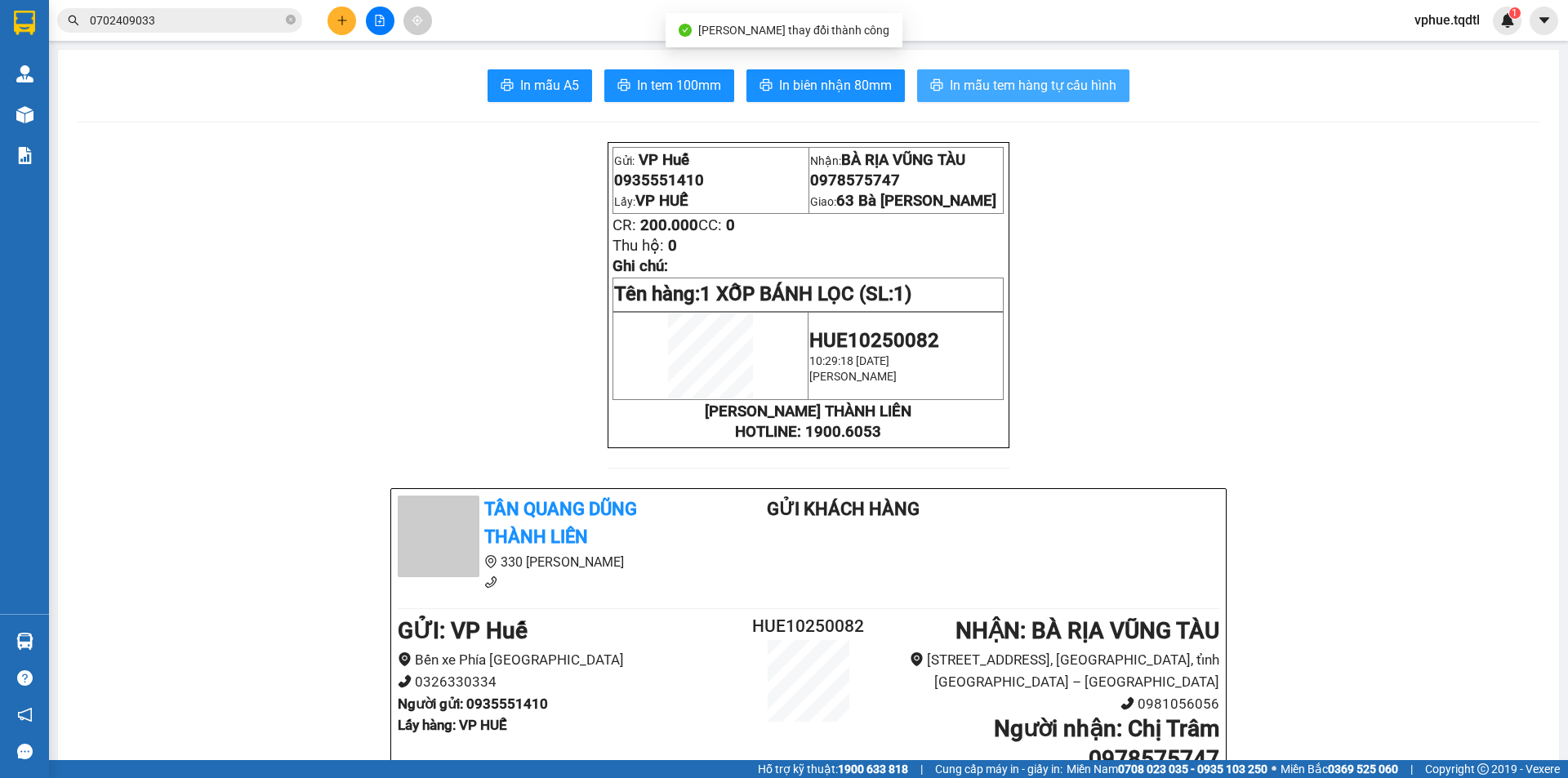
click at [961, 83] on span "In mẫu tem hàng tự cấu hình" at bounding box center [1033, 85] width 166 height 20
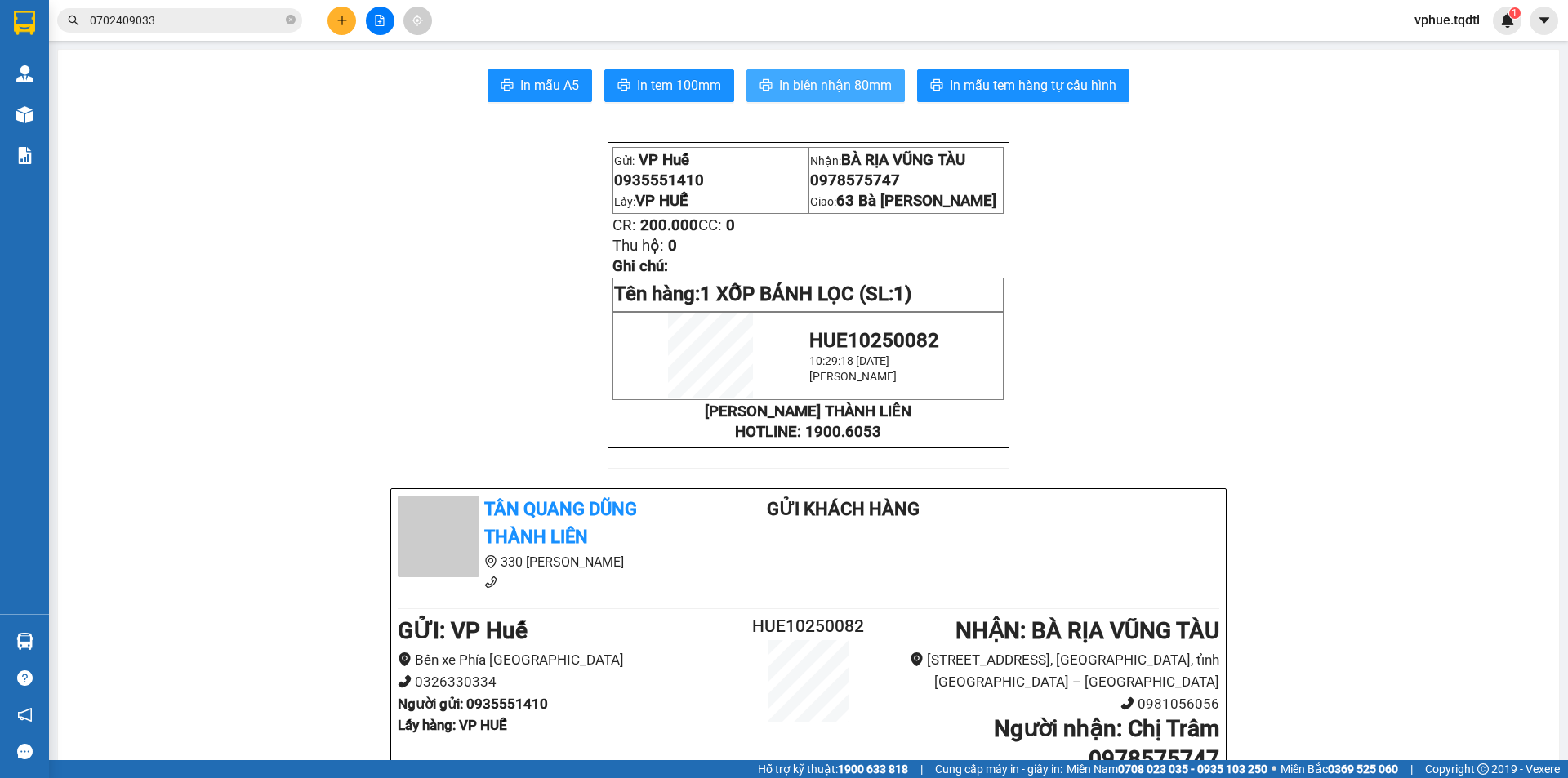
click at [797, 87] on span "In biên nhận 80mm" at bounding box center [835, 85] width 112 height 20
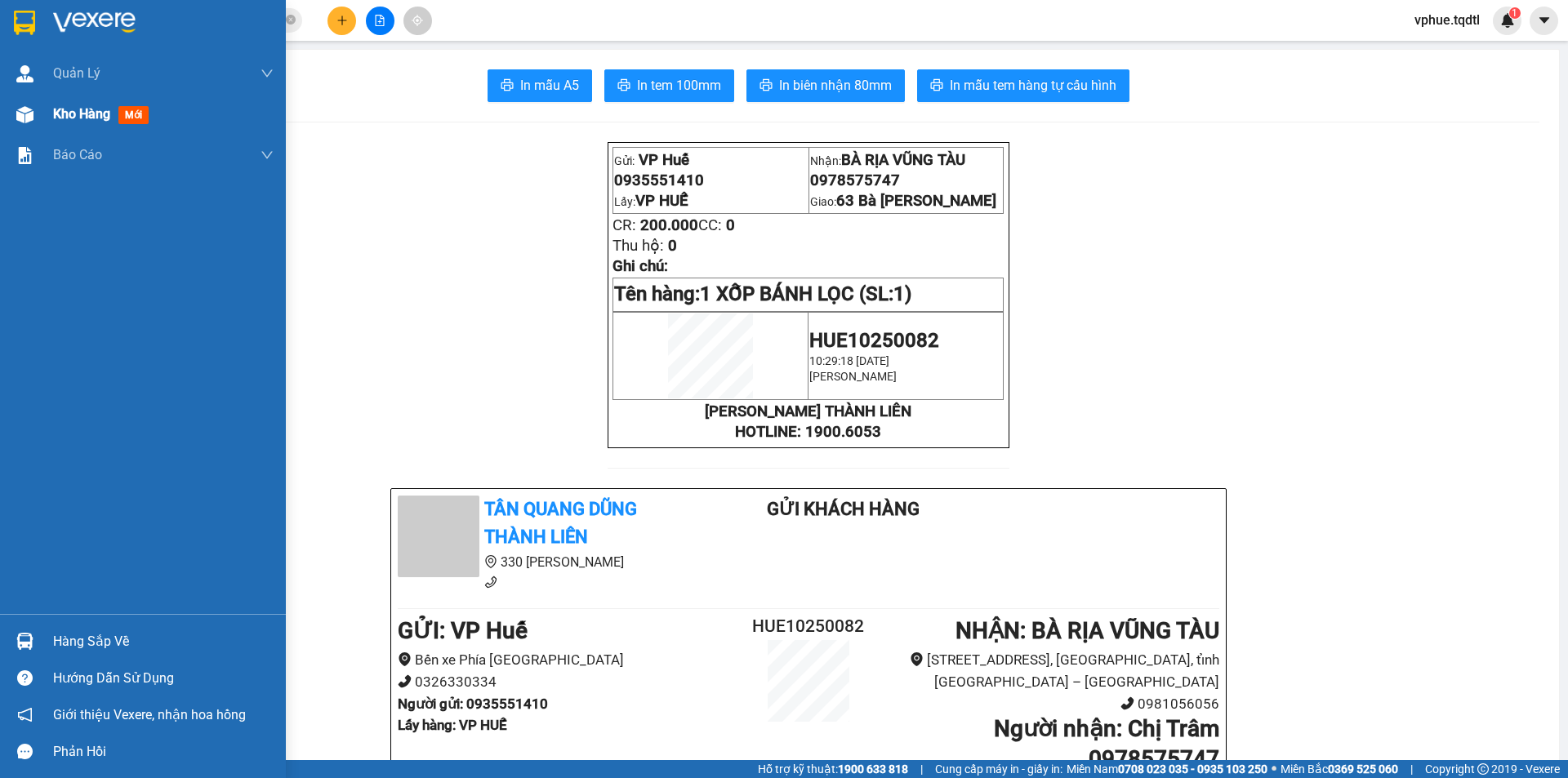
drag, startPoint x: 60, startPoint y: 113, endPoint x: 208, endPoint y: 157, distance: 154.4
click at [61, 113] on span "Kho hàng" at bounding box center [81, 113] width 57 height 15
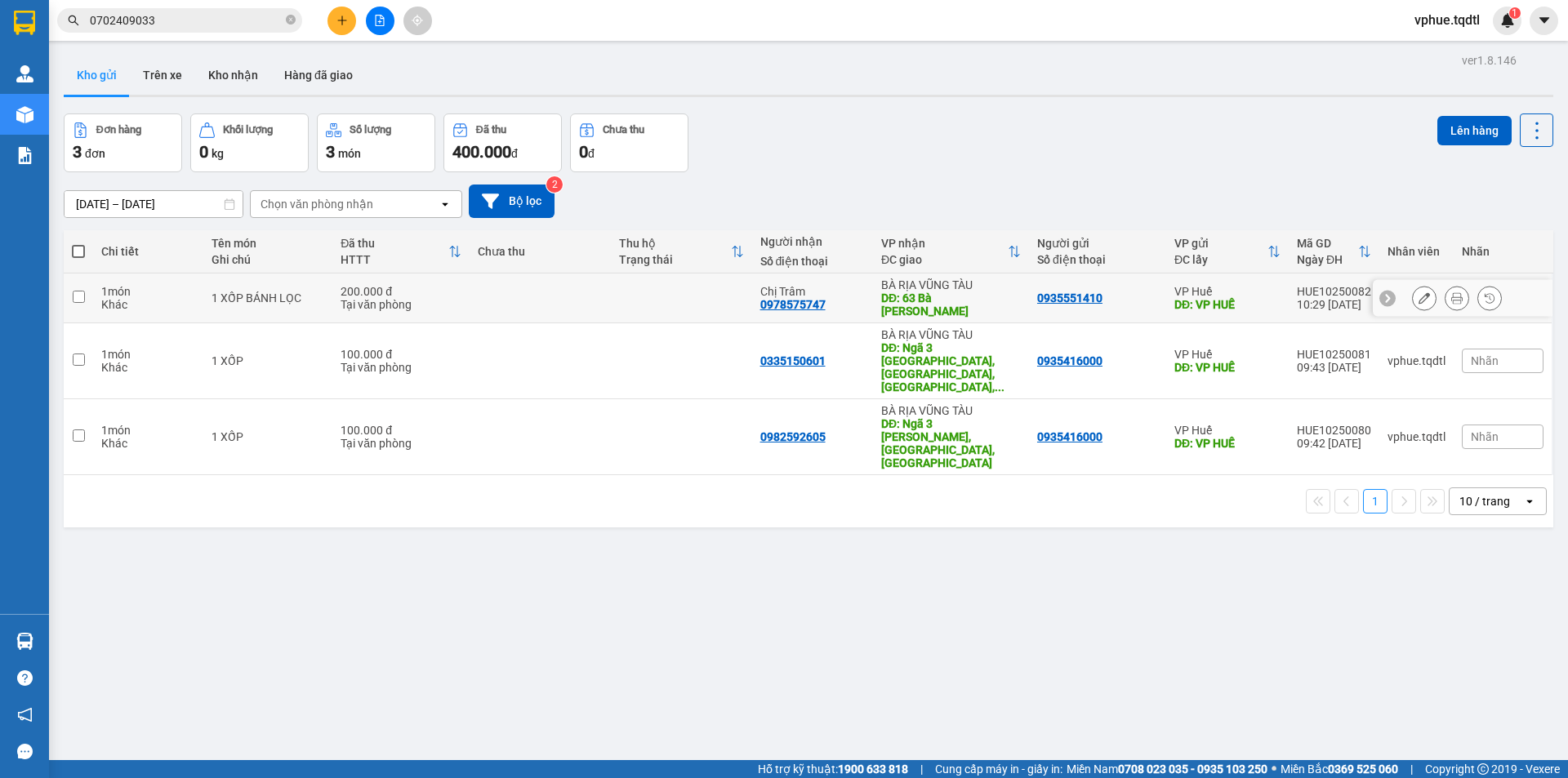
click at [1451, 301] on icon at bounding box center [1457, 298] width 12 height 12
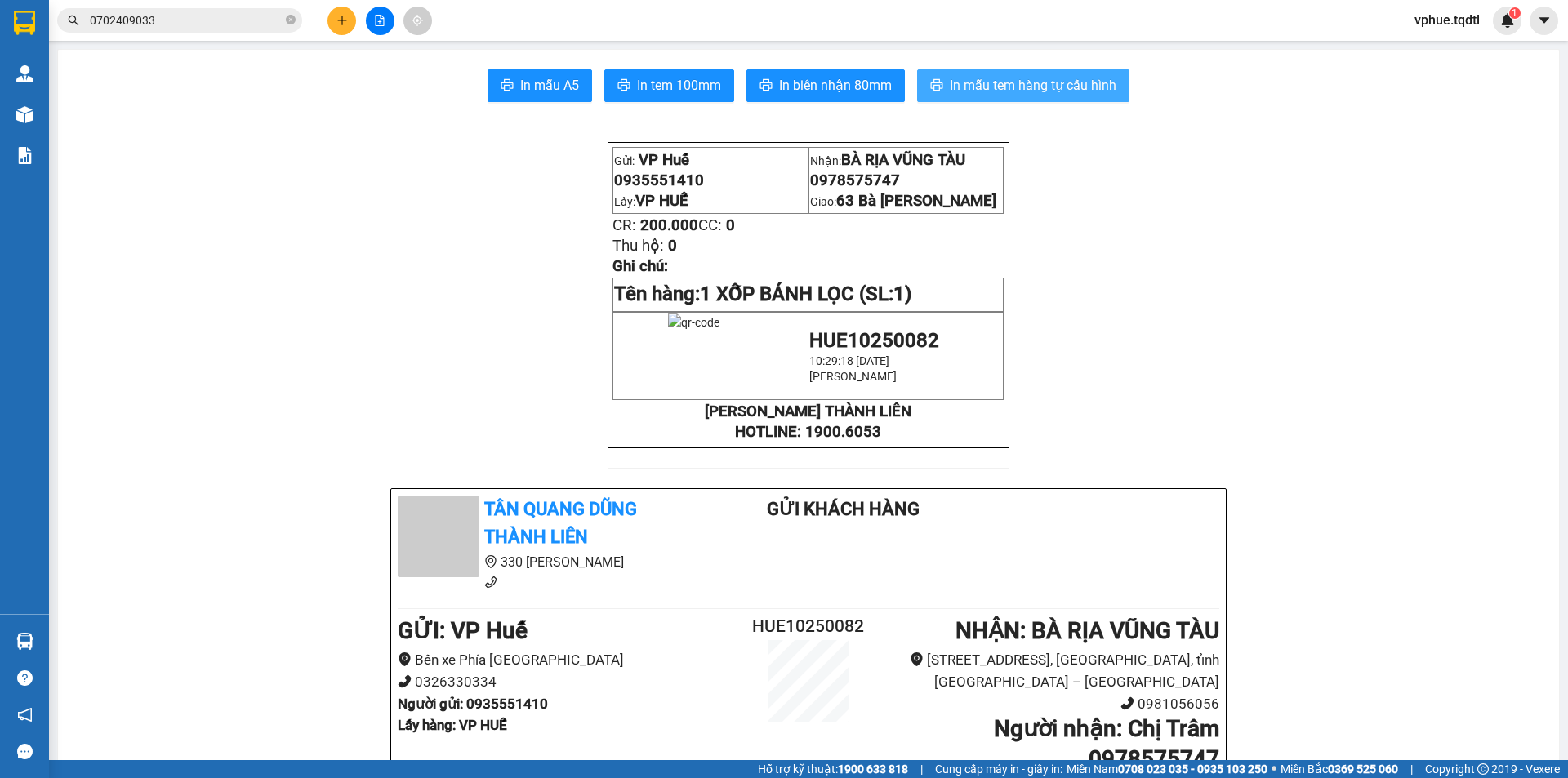
click at [1043, 101] on button "In mẫu tem hàng tự cấu hình" at bounding box center [1023, 85] width 212 height 33
click at [1047, 87] on span "In mẫu tem hàng tự cấu hình" at bounding box center [1033, 85] width 166 height 20
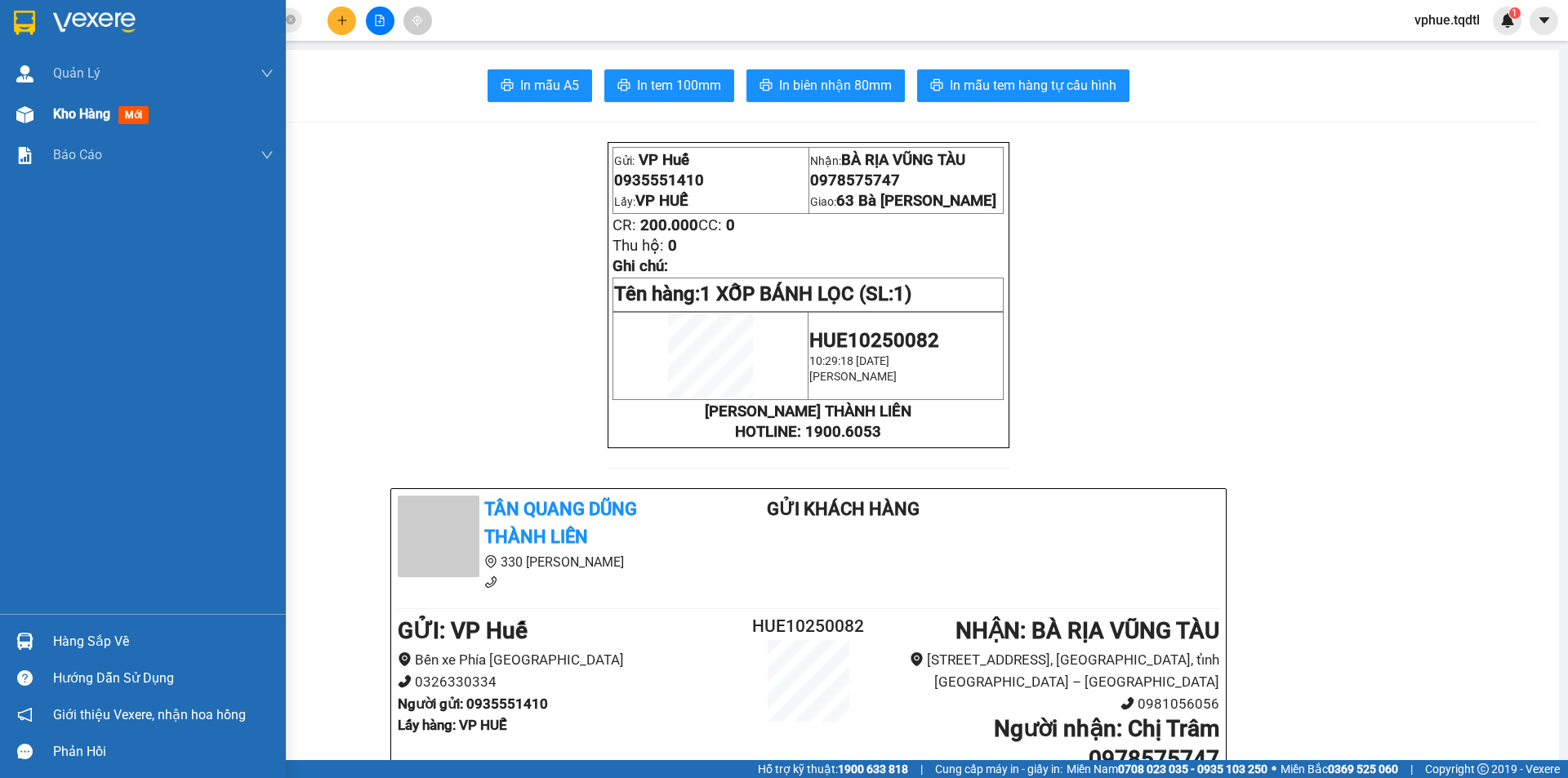
click at [38, 108] on div at bounding box center [25, 115] width 29 height 29
